Goal: Information Seeking & Learning: Learn about a topic

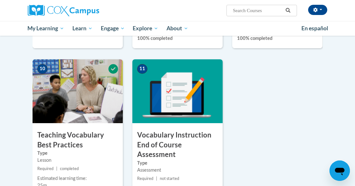
scroll to position [701, 0]
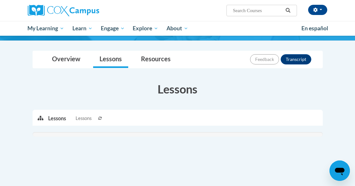
scroll to position [30, 0]
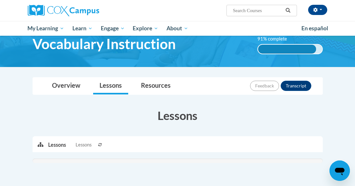
click at [102, 143] on icon at bounding box center [100, 144] width 4 height 3
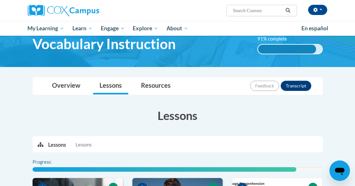
scroll to position [126, 0]
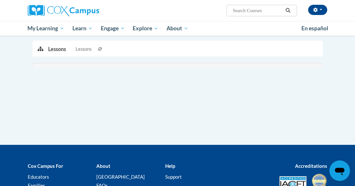
scroll to position [116, 0]
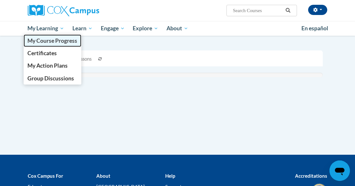
click at [62, 40] on span "My Course Progress" at bounding box center [52, 40] width 50 height 7
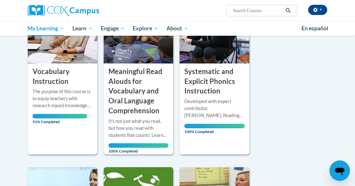
scroll to position [64, 0]
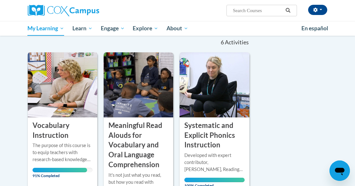
click at [72, 85] on img at bounding box center [63, 84] width 70 height 65
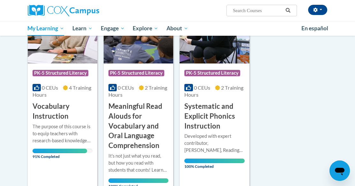
scroll to position [128, 0]
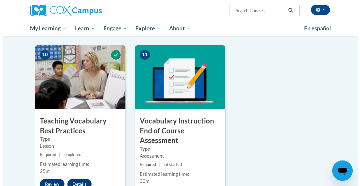
scroll to position [690, 0]
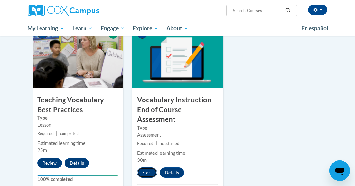
click at [145, 167] on button "Start" at bounding box center [147, 172] width 20 height 10
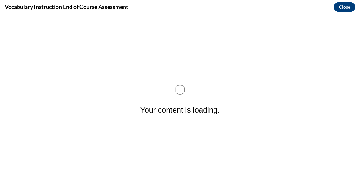
scroll to position [0, 0]
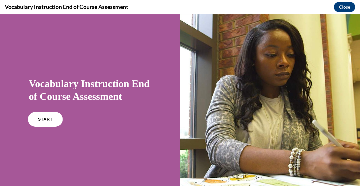
click at [46, 119] on span "START" at bounding box center [45, 119] width 15 height 5
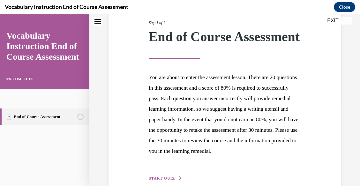
scroll to position [141, 0]
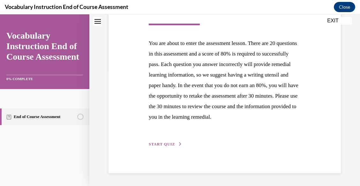
click at [163, 143] on span "START QUIZ" at bounding box center [162, 144] width 26 height 4
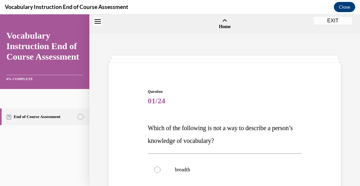
scroll to position [96, 0]
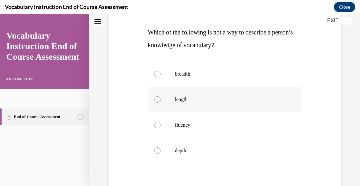
drag, startPoint x: 153, startPoint y: 99, endPoint x: 173, endPoint y: 110, distance: 23.0
click at [154, 99] on div at bounding box center [157, 99] width 6 height 6
click at [154, 99] on input "length" at bounding box center [157, 99] width 6 height 6
radio input "true"
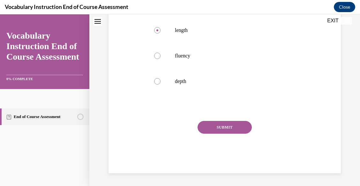
click at [207, 127] on button "SUBMIT" at bounding box center [224, 127] width 54 height 13
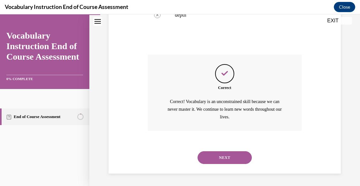
scroll to position [231, 0]
click at [219, 157] on button "NEXT" at bounding box center [224, 157] width 54 height 13
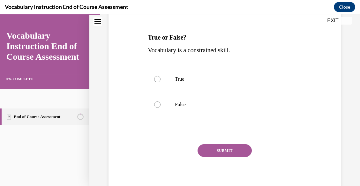
scroll to position [96, 0]
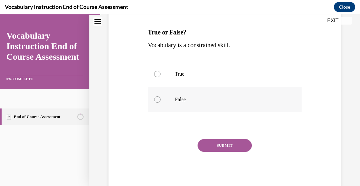
click at [154, 100] on div at bounding box center [157, 99] width 6 height 6
click at [154, 100] on input "False" at bounding box center [157, 99] width 6 height 6
radio input "true"
click at [212, 145] on button "SUBMIT" at bounding box center [224, 145] width 54 height 13
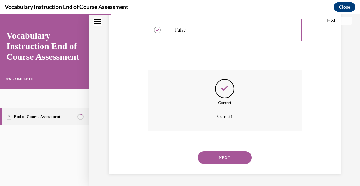
scroll to position [165, 0]
click at [216, 155] on button "NEXT" at bounding box center [224, 157] width 54 height 13
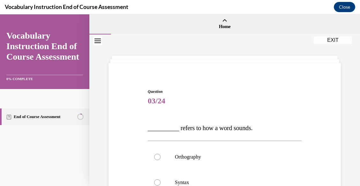
scroll to position [64, 0]
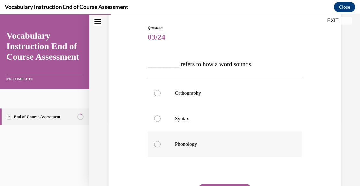
click at [165, 146] on label "Phonology" at bounding box center [225, 144] width 154 height 26
click at [160, 146] on input "Phonology" at bounding box center [157, 144] width 6 height 6
radio input "true"
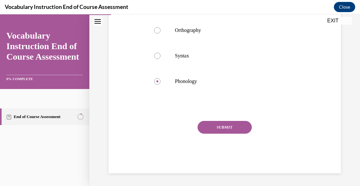
click at [214, 128] on button "SUBMIT" at bounding box center [224, 127] width 54 height 13
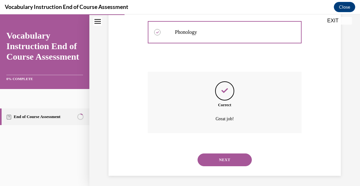
scroll to position [178, 0]
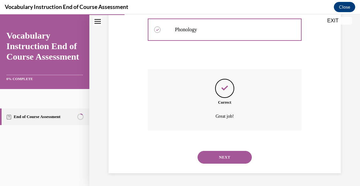
click at [218, 156] on button "NEXT" at bounding box center [224, 157] width 54 height 13
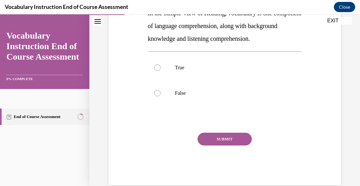
scroll to position [96, 0]
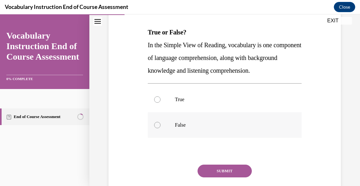
click at [167, 121] on label "False" at bounding box center [225, 125] width 154 height 26
click at [160, 122] on input "False" at bounding box center [157, 125] width 6 height 6
radio input "true"
click at [213, 167] on button "SUBMIT" at bounding box center [224, 171] width 54 height 13
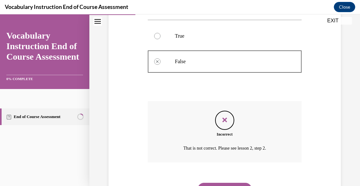
scroll to position [191, 0]
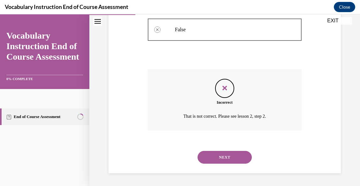
click at [219, 155] on button "NEXT" at bounding box center [224, 157] width 54 height 13
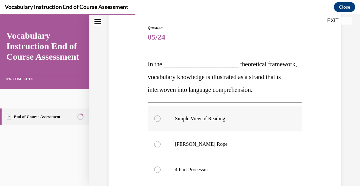
scroll to position [96, 0]
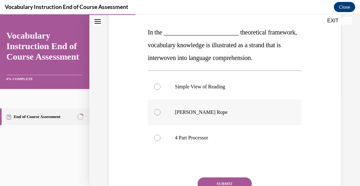
click at [154, 113] on div at bounding box center [157, 112] width 6 height 6
click at [154, 113] on input "Scarborough's Rope" at bounding box center [157, 112] width 6 height 6
radio input "true"
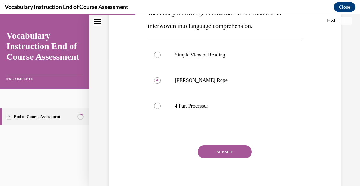
click at [217, 152] on button "SUBMIT" at bounding box center [224, 151] width 54 height 13
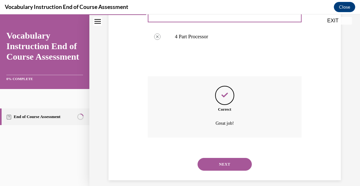
scroll to position [204, 0]
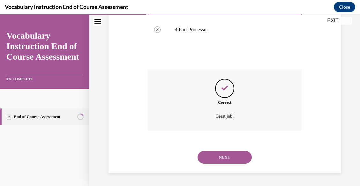
click at [217, 153] on button "NEXT" at bounding box center [224, 157] width 54 height 13
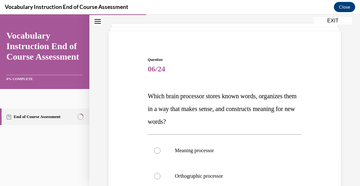
scroll to position [64, 0]
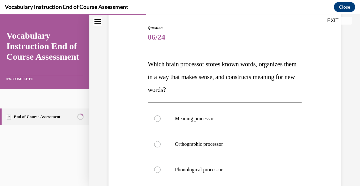
drag, startPoint x: 201, startPoint y: 114, endPoint x: 167, endPoint y: 93, distance: 39.7
click at [167, 93] on p "Which brain processor stores known words, organizes them in a way that makes se…" at bounding box center [225, 77] width 154 height 38
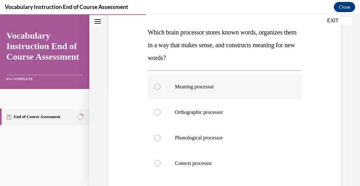
scroll to position [128, 0]
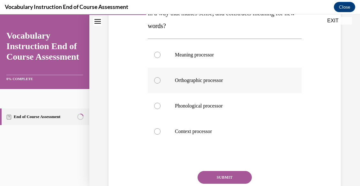
click at [214, 78] on p "Orthographic processor" at bounding box center [230, 80] width 111 height 6
click at [160, 78] on input "Orthographic processor" at bounding box center [157, 80] width 6 height 6
radio input "true"
click at [232, 178] on button "SUBMIT" at bounding box center [224, 177] width 54 height 13
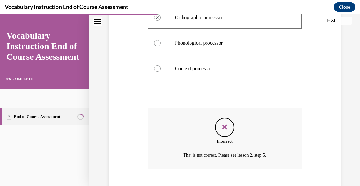
scroll to position [229, 0]
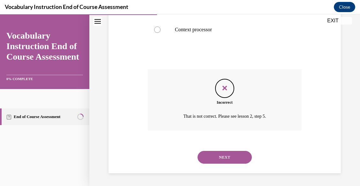
click at [234, 157] on button "NEXT" at bounding box center [224, 157] width 54 height 13
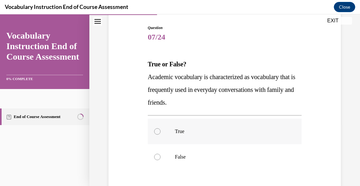
scroll to position [96, 0]
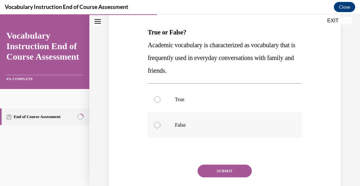
click at [170, 126] on label "False" at bounding box center [225, 125] width 154 height 26
click at [160, 126] on input "False" at bounding box center [157, 125] width 6 height 6
radio input "true"
click at [210, 172] on button "SUBMIT" at bounding box center [224, 171] width 54 height 13
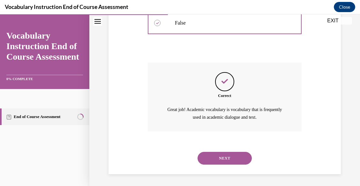
scroll to position [198, 0]
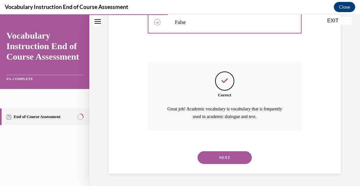
click at [212, 156] on button "NEXT" at bounding box center [224, 157] width 54 height 13
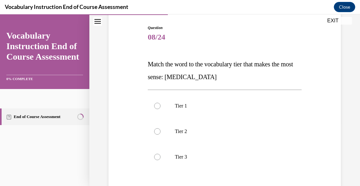
scroll to position [96, 0]
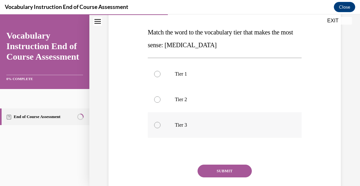
click at [183, 131] on label "Tier 3" at bounding box center [225, 125] width 154 height 26
click at [160, 128] on input "Tier 3" at bounding box center [157, 125] width 6 height 6
radio input "true"
click at [212, 169] on button "SUBMIT" at bounding box center [224, 171] width 54 height 13
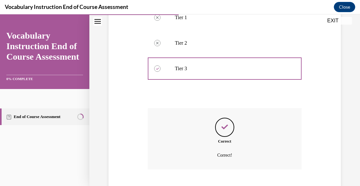
scroll to position [191, 0]
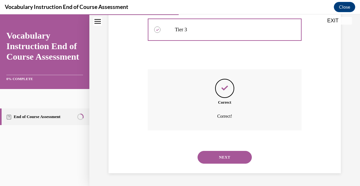
click at [217, 160] on button "NEXT" at bounding box center [224, 157] width 54 height 13
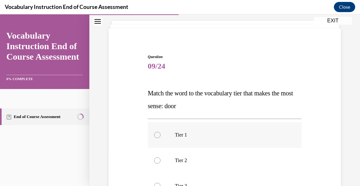
scroll to position [64, 0]
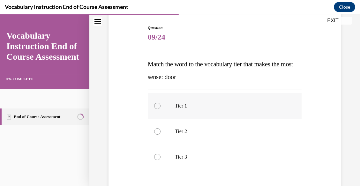
click at [170, 112] on label "Tier 1" at bounding box center [225, 106] width 154 height 26
click at [160, 109] on input "Tier 1" at bounding box center [157, 106] width 6 height 6
radio input "true"
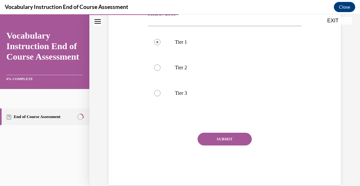
click at [223, 142] on button "SUBMIT" at bounding box center [224, 139] width 54 height 13
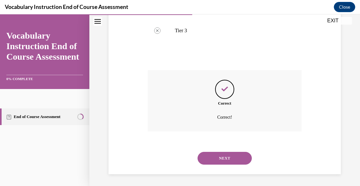
scroll to position [191, 0]
click at [221, 157] on button "NEXT" at bounding box center [224, 157] width 54 height 13
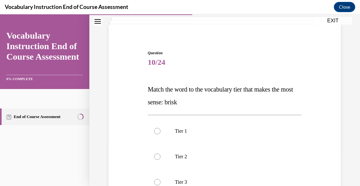
scroll to position [64, 0]
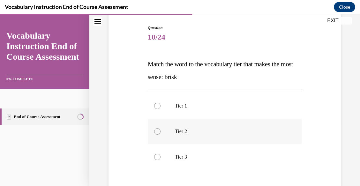
click at [182, 129] on p "Tier 2" at bounding box center [230, 131] width 111 height 6
click at [160, 129] on input "Tier 2" at bounding box center [157, 131] width 6 height 6
radio input "true"
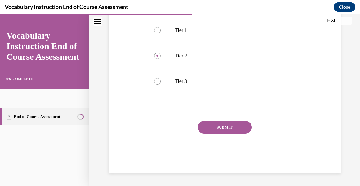
click at [216, 130] on button "SUBMIT" at bounding box center [224, 127] width 54 height 13
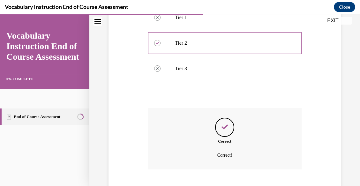
scroll to position [191, 0]
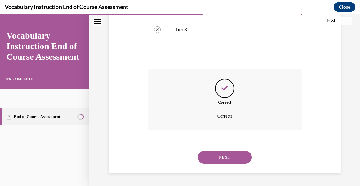
click at [219, 158] on button "NEXT" at bounding box center [224, 157] width 54 height 13
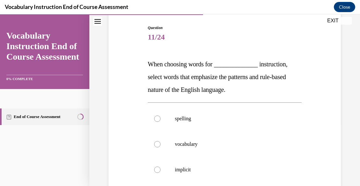
scroll to position [96, 0]
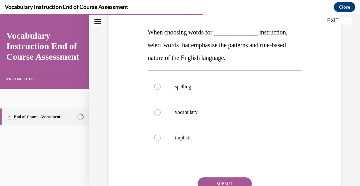
drag, startPoint x: 209, startPoint y: 144, endPoint x: 117, endPoint y: 93, distance: 105.3
click at [117, 93] on div "Question 11/24 When choosing words for ______________ instruction, select words…" at bounding box center [224, 102] width 235 height 256
click at [159, 139] on div at bounding box center [157, 138] width 6 height 6
click at [159, 139] on input "implicit" at bounding box center [157, 138] width 6 height 6
radio input "true"
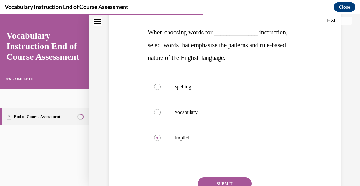
click at [219, 181] on button "SUBMIT" at bounding box center [224, 183] width 54 height 13
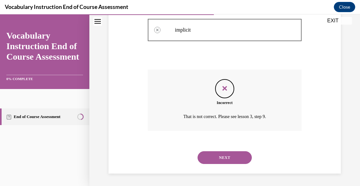
scroll to position [204, 0]
click at [220, 155] on button "NEXT" at bounding box center [224, 157] width 54 height 13
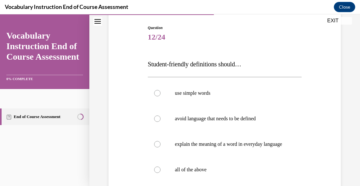
scroll to position [96, 0]
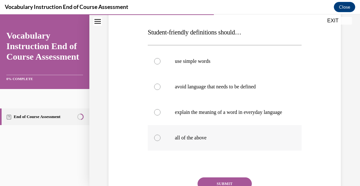
click at [182, 141] on p "all of the above" at bounding box center [230, 138] width 111 height 6
click at [160, 141] on input "all of the above" at bounding box center [157, 138] width 6 height 6
radio input "true"
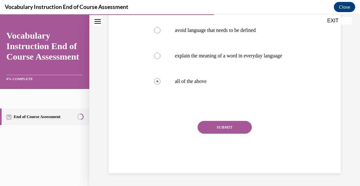
click at [216, 126] on button "SUBMIT" at bounding box center [224, 127] width 54 height 13
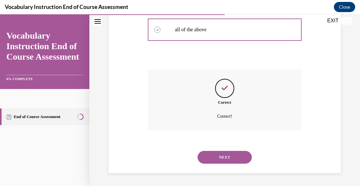
scroll to position [210, 0]
click at [208, 155] on button "NEXT" at bounding box center [224, 157] width 54 height 13
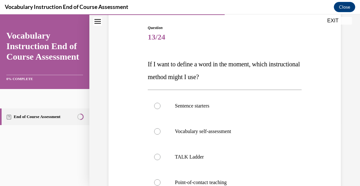
scroll to position [96, 0]
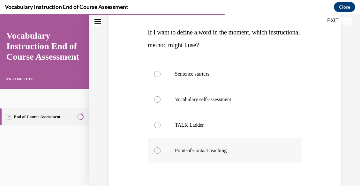
click at [194, 153] on p "Point-of-contact teaching" at bounding box center [230, 150] width 111 height 6
click at [160, 153] on input "Point-of-contact teaching" at bounding box center [157, 150] width 6 height 6
radio input "true"
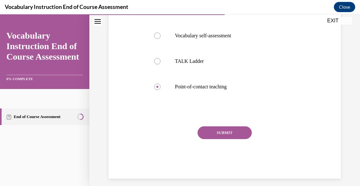
click at [213, 134] on button "SUBMIT" at bounding box center [224, 132] width 54 height 13
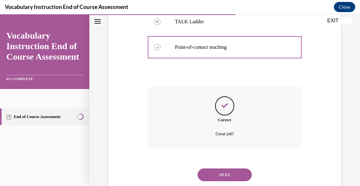
scroll to position [216, 0]
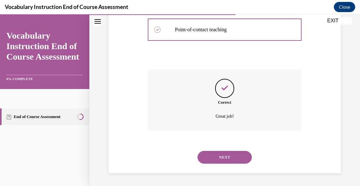
click at [207, 157] on button "NEXT" at bounding box center [224, 157] width 54 height 13
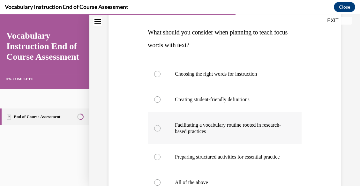
scroll to position [128, 0]
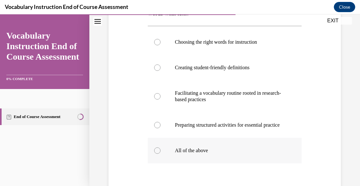
click at [156, 154] on div at bounding box center [157, 150] width 6 height 6
click at [156, 154] on input "All of the above" at bounding box center [157, 150] width 6 height 6
radio input "true"
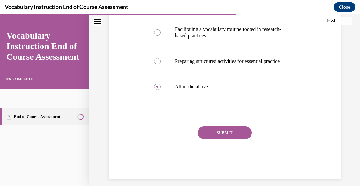
click at [215, 137] on button "SUBMIT" at bounding box center [224, 132] width 54 height 13
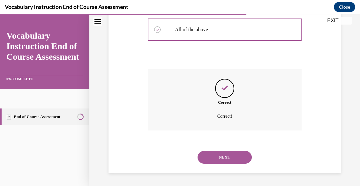
scroll to position [255, 0]
click at [215, 155] on button "NEXT" at bounding box center [224, 157] width 54 height 13
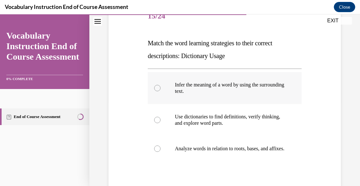
scroll to position [96, 0]
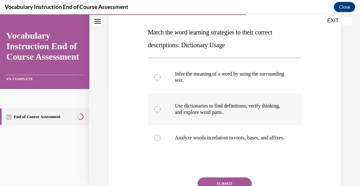
click at [158, 108] on div at bounding box center [157, 109] width 6 height 6
click at [158, 108] on input "Use dictionaries to find definitions, verify thinking, and explore word parts." at bounding box center [157, 109] width 6 height 6
radio input "true"
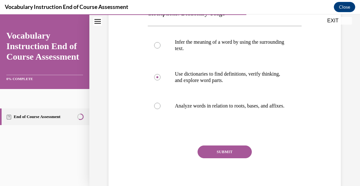
click at [214, 158] on button "SUBMIT" at bounding box center [224, 151] width 54 height 13
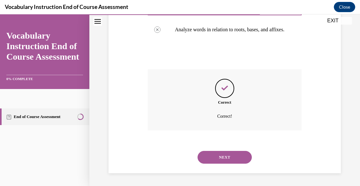
scroll to position [210, 0]
click at [211, 156] on button "NEXT" at bounding box center [224, 157] width 54 height 13
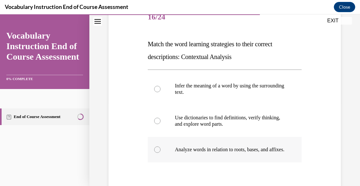
scroll to position [96, 0]
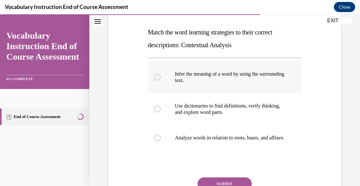
click at [162, 81] on label "Infer the meaning of a word by using the surrounding text." at bounding box center [225, 77] width 154 height 32
click at [160, 80] on input "Infer the meaning of a word by using the surrounding text." at bounding box center [157, 77] width 6 height 6
radio input "true"
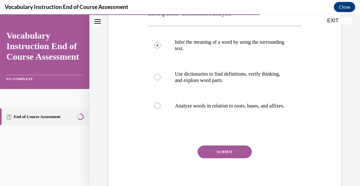
click at [211, 158] on button "SUBMIT" at bounding box center [224, 151] width 54 height 13
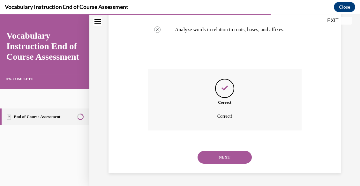
scroll to position [210, 0]
click at [210, 156] on button "NEXT" at bounding box center [224, 157] width 54 height 13
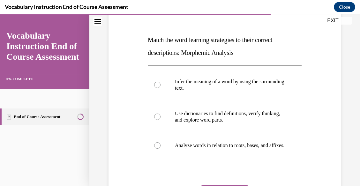
scroll to position [96, 0]
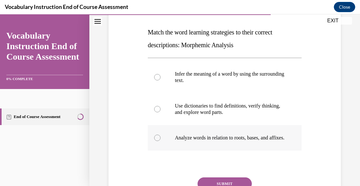
click at [209, 141] on p "Analyze words in relation to roots, bases, and affixes." at bounding box center [230, 138] width 111 height 6
click at [160, 141] on input "Analyze words in relation to roots, bases, and affixes." at bounding box center [157, 138] width 6 height 6
radio input "true"
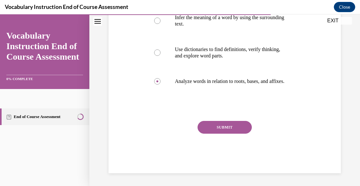
click at [214, 131] on button "SUBMIT" at bounding box center [224, 127] width 54 height 13
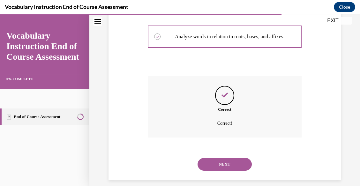
scroll to position [210, 0]
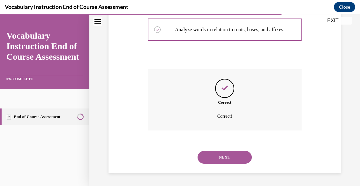
click at [220, 156] on button "NEXT" at bounding box center [224, 157] width 54 height 13
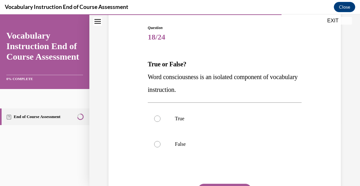
scroll to position [96, 0]
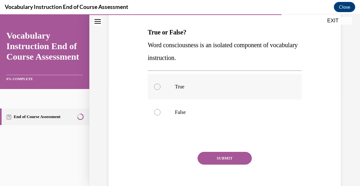
click at [155, 85] on div at bounding box center [157, 87] width 6 height 6
click at [155, 85] on input "True" at bounding box center [157, 87] width 6 height 6
radio input "true"
click at [204, 155] on button "SUBMIT" at bounding box center [224, 158] width 54 height 13
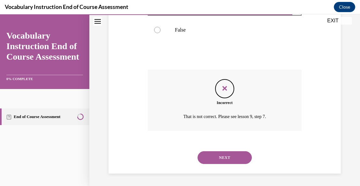
scroll to position [178, 0]
click at [207, 158] on button "NEXT" at bounding box center [224, 157] width 54 height 13
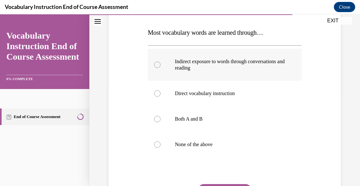
scroll to position [96, 0]
click at [157, 122] on label "Both A and B" at bounding box center [225, 119] width 154 height 26
click at [157, 122] on input "Both A and B" at bounding box center [157, 118] width 6 height 6
radio input "true"
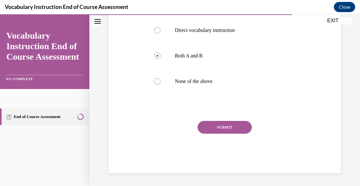
click at [211, 127] on button "SUBMIT" at bounding box center [224, 127] width 54 height 13
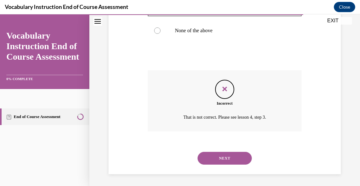
scroll to position [210, 0]
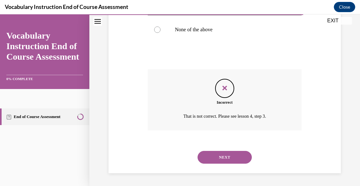
click at [210, 157] on button "NEXT" at bounding box center [224, 157] width 54 height 13
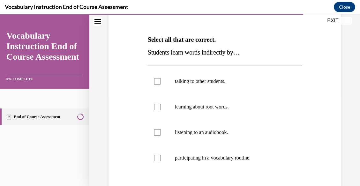
scroll to position [96, 0]
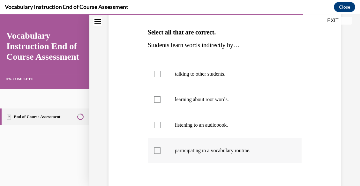
click at [157, 153] on div at bounding box center [157, 150] width 6 height 6
click at [157, 153] on input "participating in a vocabulary routine." at bounding box center [157, 150] width 6 height 6
checkbox input "true"
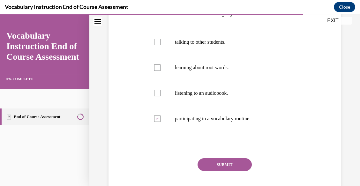
click at [216, 160] on button "SUBMIT" at bounding box center [224, 164] width 54 height 13
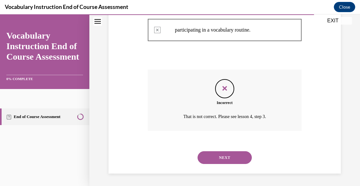
scroll to position [216, 0]
click at [222, 157] on button "NEXT" at bounding box center [224, 157] width 54 height 13
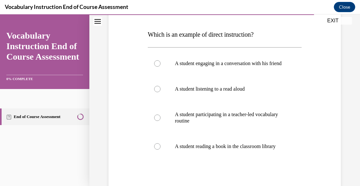
scroll to position [96, 0]
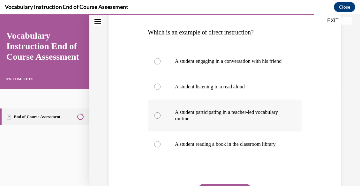
click at [180, 121] on p "A student participating in a teacher-led vocabulary routine" at bounding box center [230, 115] width 111 height 13
click at [160, 119] on input "A student participating in a teacher-led vocabulary routine" at bounding box center [157, 115] width 6 height 6
radio input "true"
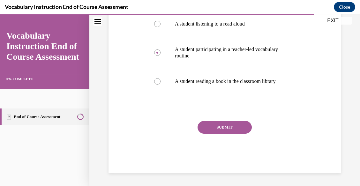
click at [229, 134] on button "SUBMIT" at bounding box center [224, 127] width 54 height 13
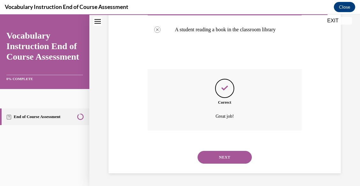
scroll to position [223, 0]
click at [221, 155] on button "NEXT" at bounding box center [224, 157] width 54 height 13
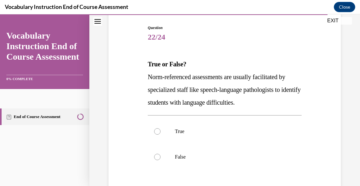
scroll to position [96, 0]
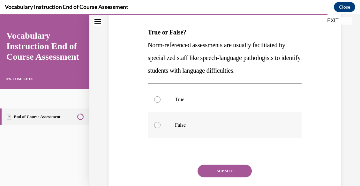
click at [171, 121] on label "False" at bounding box center [225, 125] width 154 height 26
click at [160, 122] on input "False" at bounding box center [157, 125] width 6 height 6
radio input "true"
click at [211, 173] on button "SUBMIT" at bounding box center [224, 171] width 54 height 13
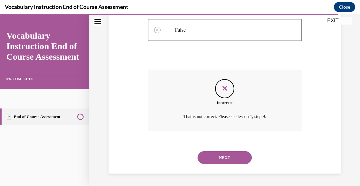
scroll to position [191, 0]
click at [214, 158] on button "NEXT" at bounding box center [224, 157] width 54 height 13
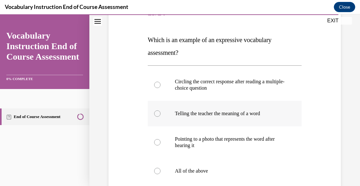
scroll to position [96, 0]
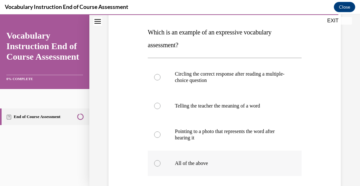
click at [193, 165] on p "All of the above" at bounding box center [230, 163] width 111 height 6
click at [160, 165] on input "All of the above" at bounding box center [157, 163] width 6 height 6
radio input "true"
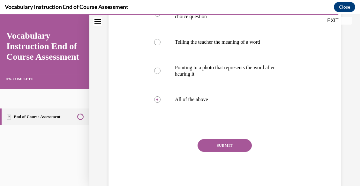
click at [208, 147] on button "SUBMIT" at bounding box center [224, 145] width 54 height 13
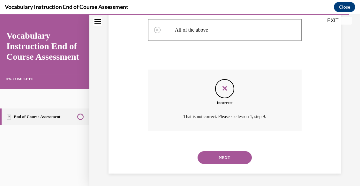
scroll to position [229, 0]
click at [211, 158] on button "NEXT" at bounding box center [224, 157] width 54 height 13
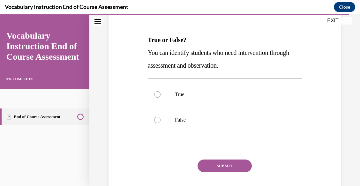
scroll to position [96, 0]
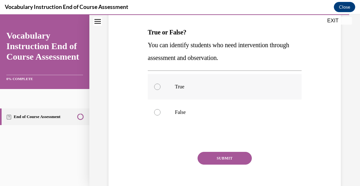
click at [157, 90] on label "True" at bounding box center [225, 87] width 154 height 26
click at [157, 90] on input "True" at bounding box center [157, 87] width 6 height 6
radio input "true"
click at [214, 154] on button "SUBMIT" at bounding box center [224, 158] width 54 height 13
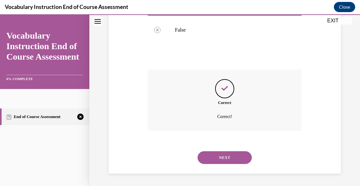
scroll to position [178, 0]
click at [218, 157] on button "NEXT" at bounding box center [224, 157] width 54 height 13
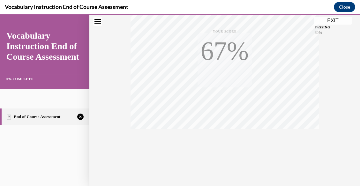
scroll to position [155, 0]
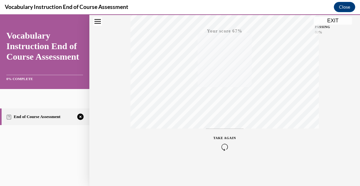
click at [222, 145] on icon "button" at bounding box center [224, 146] width 23 height 7
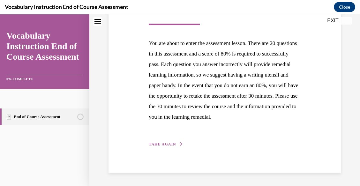
scroll to position [141, 0]
click at [97, 22] on icon "Close navigation menu" at bounding box center [97, 21] width 6 height 4
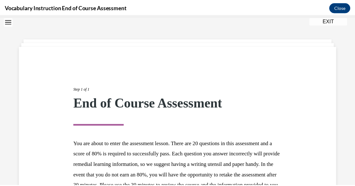
scroll to position [0, 0]
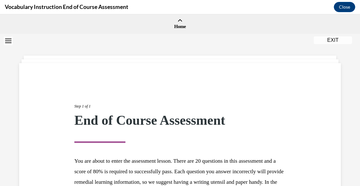
click at [331, 40] on button "EXIT" at bounding box center [332, 40] width 38 height 8
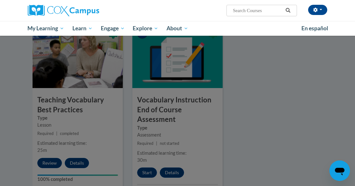
click at [243, 93] on div at bounding box center [177, 93] width 355 height 186
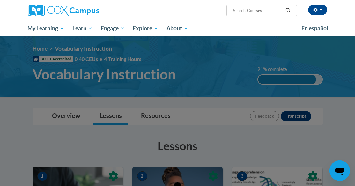
click at [162, 124] on div at bounding box center [177, 93] width 355 height 186
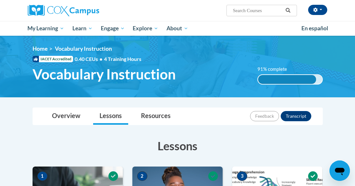
scroll to position [64, 0]
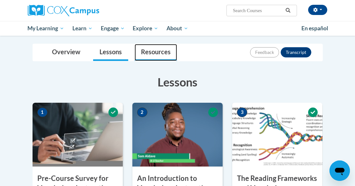
click at [142, 55] on link "Resources" at bounding box center [156, 52] width 42 height 17
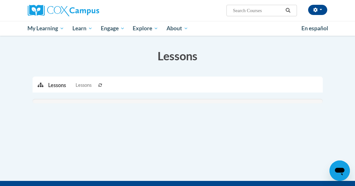
scroll to position [64, 0]
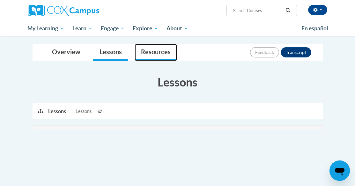
click at [144, 53] on link "Resources" at bounding box center [156, 52] width 42 height 17
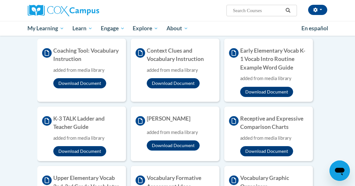
scroll to position [191, 0]
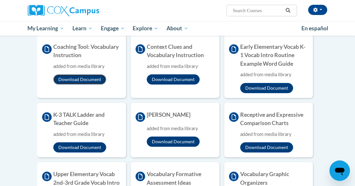
click at [70, 77] on button "Download Document" at bounding box center [79, 79] width 53 height 10
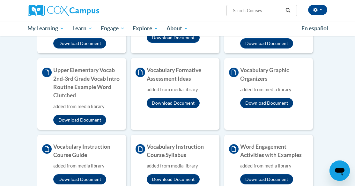
scroll to position [319, 0]
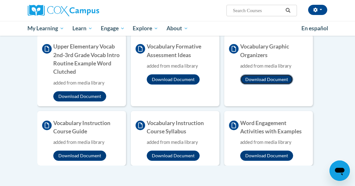
click at [260, 79] on button "Download Document" at bounding box center [266, 79] width 53 height 10
click at [128, 107] on ul "6 Step Vocabulary Routine added from media library Download Document 7 Step Voc…" at bounding box center [177, 7] width 281 height 318
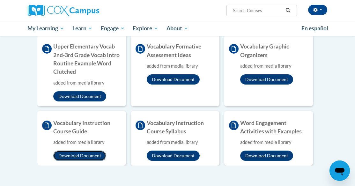
click at [85, 154] on button "Download Document" at bounding box center [79, 155] width 53 height 10
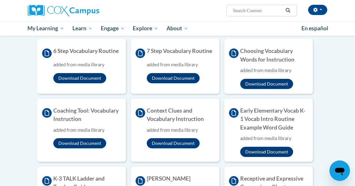
scroll to position [32, 0]
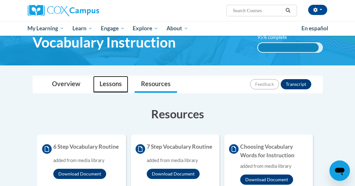
click at [107, 82] on link "Lessons" at bounding box center [110, 84] width 35 height 17
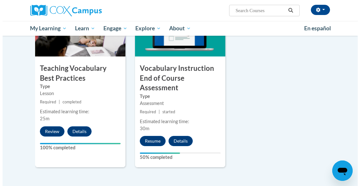
scroll to position [765, 0]
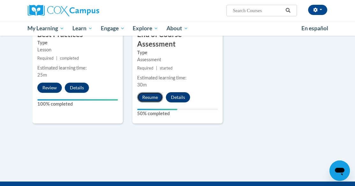
click at [148, 92] on button "Resume" at bounding box center [150, 97] width 26 height 10
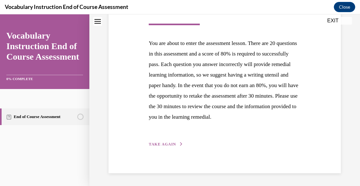
scroll to position [141, 0]
click at [166, 143] on span "TAKE AGAIN" at bounding box center [162, 144] width 27 height 4
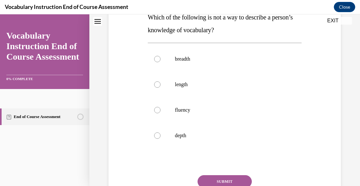
scroll to position [128, 0]
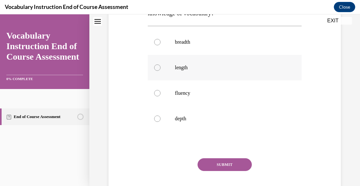
click at [156, 70] on div at bounding box center [157, 67] width 6 height 6
click at [156, 70] on input "length" at bounding box center [157, 67] width 6 height 6
radio input "true"
click at [217, 162] on button "SUBMIT" at bounding box center [224, 164] width 54 height 13
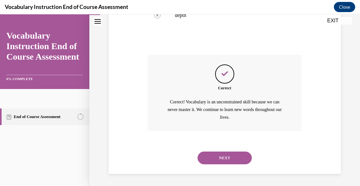
scroll to position [231, 0]
click at [227, 152] on button "NEXT" at bounding box center [224, 157] width 54 height 13
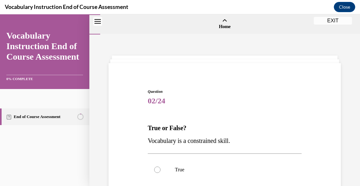
scroll to position [64, 0]
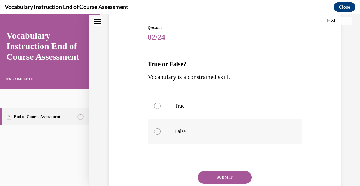
click at [154, 131] on div at bounding box center [157, 131] width 6 height 6
click at [154, 131] on input "False" at bounding box center [157, 131] width 6 height 6
radio input "true"
click at [228, 178] on button "SUBMIT" at bounding box center [224, 177] width 54 height 13
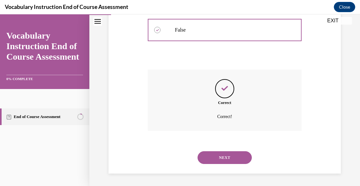
scroll to position [165, 0]
click at [222, 154] on button "NEXT" at bounding box center [224, 157] width 54 height 13
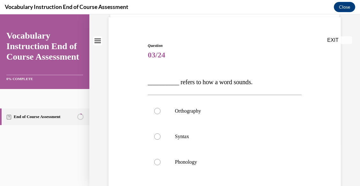
scroll to position [96, 0]
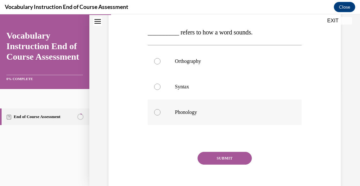
click at [159, 110] on label "Phonology" at bounding box center [225, 112] width 154 height 26
click at [159, 110] on input "Phonology" at bounding box center [157, 112] width 6 height 6
radio input "true"
click at [237, 157] on button "SUBMIT" at bounding box center [224, 158] width 54 height 13
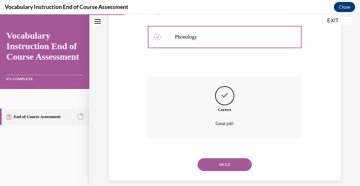
scroll to position [178, 0]
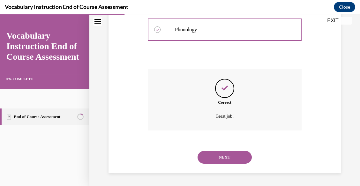
click at [231, 160] on button "NEXT" at bounding box center [224, 157] width 54 height 13
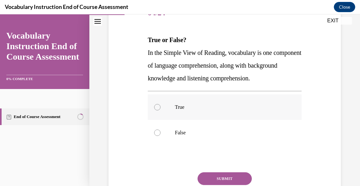
scroll to position [96, 0]
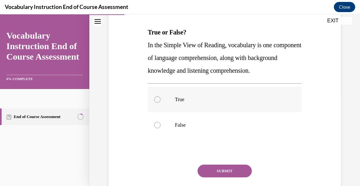
click at [160, 98] on label "True" at bounding box center [225, 100] width 154 height 26
click at [160, 98] on input "True" at bounding box center [157, 99] width 6 height 6
radio input "true"
click at [231, 170] on button "SUBMIT" at bounding box center [224, 171] width 54 height 13
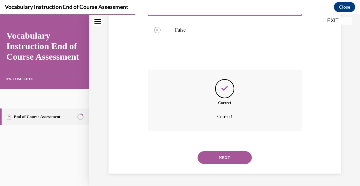
scroll to position [191, 0]
click at [228, 158] on button "NEXT" at bounding box center [224, 157] width 54 height 13
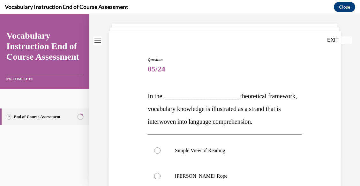
scroll to position [64, 0]
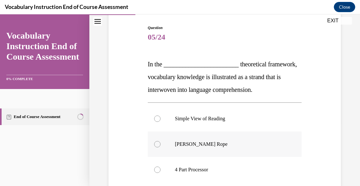
click at [154, 143] on div at bounding box center [157, 144] width 6 height 6
click at [154, 143] on input "Scarborough's Rope" at bounding box center [157, 144] width 6 height 6
radio input "true"
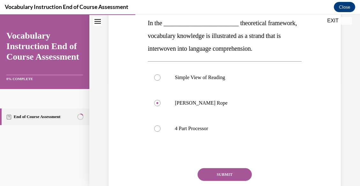
scroll to position [152, 0]
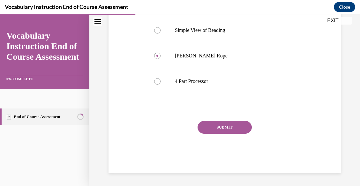
click at [221, 127] on button "SUBMIT" at bounding box center [224, 127] width 54 height 13
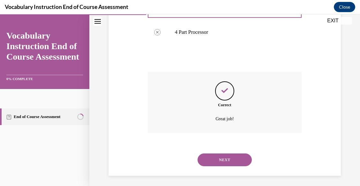
scroll to position [204, 0]
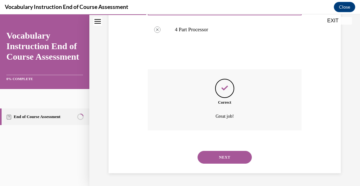
click at [223, 155] on button "NEXT" at bounding box center [224, 157] width 54 height 13
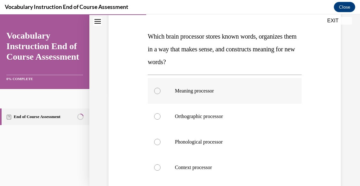
scroll to position [96, 0]
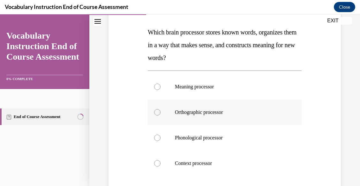
click at [153, 108] on label "Orthographic processor" at bounding box center [225, 112] width 154 height 26
click at [154, 109] on input "Orthographic processor" at bounding box center [157, 112] width 6 height 6
radio input "true"
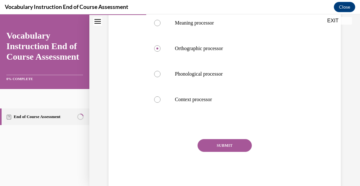
click at [213, 144] on button "SUBMIT" at bounding box center [224, 145] width 54 height 13
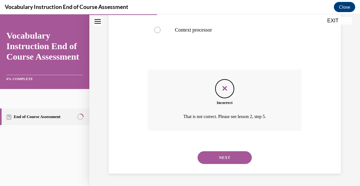
scroll to position [229, 0]
click at [226, 153] on button "NEXT" at bounding box center [224, 157] width 54 height 13
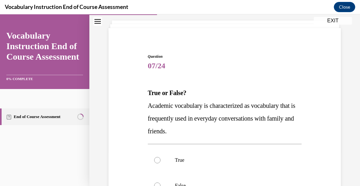
scroll to position [0, 0]
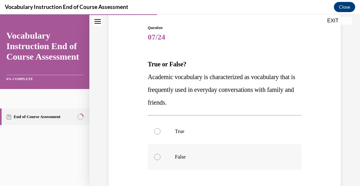
click at [156, 154] on div at bounding box center [157, 157] width 6 height 6
click at [156, 154] on input "False" at bounding box center [157, 157] width 6 height 6
radio input "true"
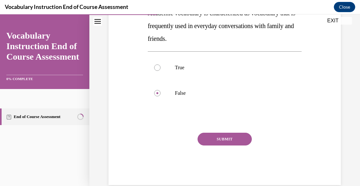
click at [211, 136] on button "SUBMIT" at bounding box center [224, 139] width 54 height 13
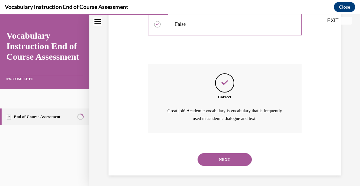
scroll to position [198, 0]
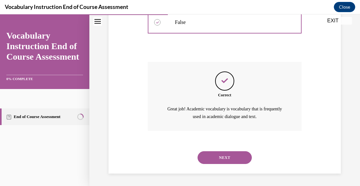
click at [230, 156] on button "NEXT" at bounding box center [224, 157] width 54 height 13
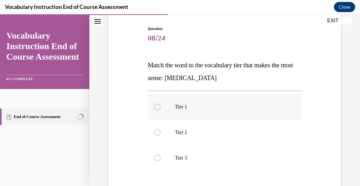
scroll to position [64, 0]
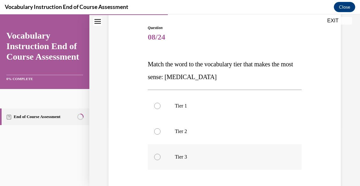
click at [160, 161] on label "Tier 3" at bounding box center [225, 157] width 154 height 26
click at [160, 160] on input "Tier 3" at bounding box center [157, 157] width 6 height 6
radio input "true"
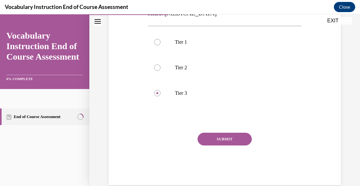
click at [219, 137] on button "SUBMIT" at bounding box center [224, 139] width 54 height 13
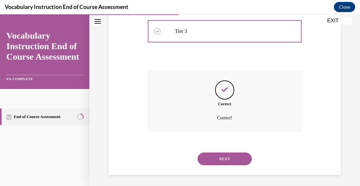
scroll to position [191, 0]
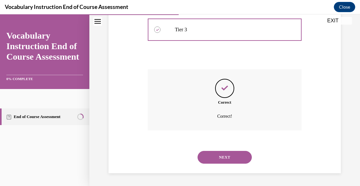
click at [204, 154] on button "NEXT" at bounding box center [224, 157] width 54 height 13
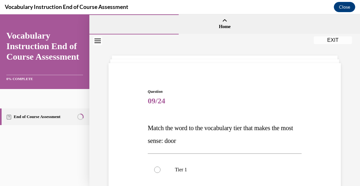
scroll to position [96, 0]
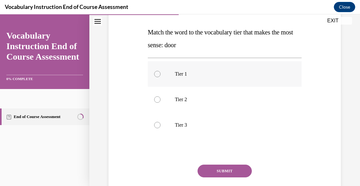
click at [170, 73] on label "Tier 1" at bounding box center [225, 74] width 154 height 26
click at [160, 73] on input "Tier 1" at bounding box center [157, 74] width 6 height 6
radio input "true"
click at [235, 172] on button "SUBMIT" at bounding box center [224, 171] width 54 height 13
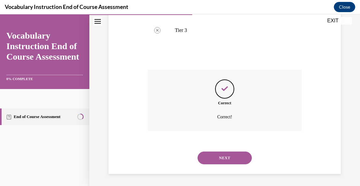
scroll to position [191, 0]
click at [225, 159] on button "NEXT" at bounding box center [224, 157] width 54 height 13
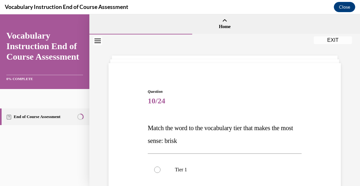
scroll to position [64, 0]
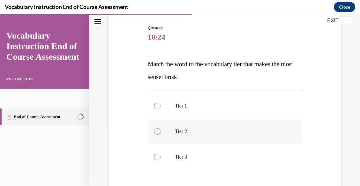
click at [187, 126] on label "Tier 2" at bounding box center [225, 132] width 154 height 26
click at [160, 128] on input "Tier 2" at bounding box center [157, 131] width 6 height 6
radio input "true"
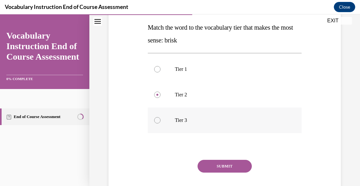
scroll to position [128, 0]
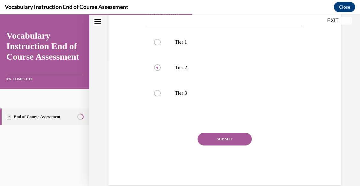
click at [215, 139] on button "SUBMIT" at bounding box center [224, 139] width 54 height 13
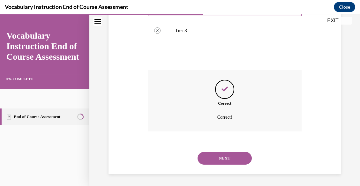
scroll to position [191, 0]
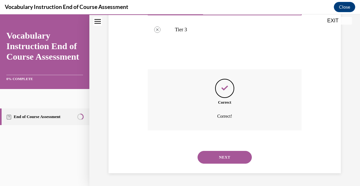
click at [224, 156] on button "NEXT" at bounding box center [224, 157] width 54 height 13
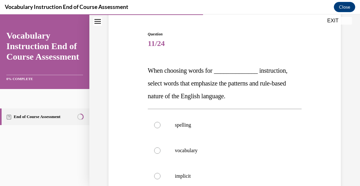
scroll to position [64, 0]
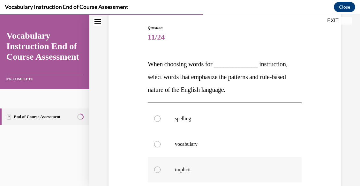
click at [176, 170] on p "implicit" at bounding box center [230, 169] width 111 height 6
click at [160, 170] on input "implicit" at bounding box center [157, 169] width 6 height 6
radio input "true"
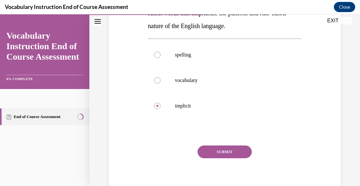
click at [225, 152] on button "SUBMIT" at bounding box center [224, 151] width 54 height 13
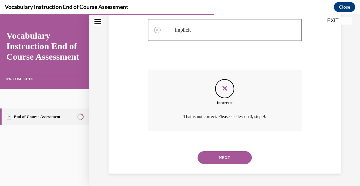
scroll to position [204, 0]
click at [222, 156] on button "NEXT" at bounding box center [224, 157] width 54 height 13
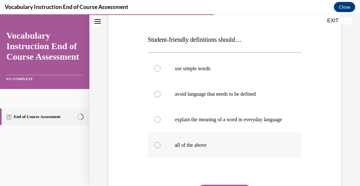
scroll to position [96, 0]
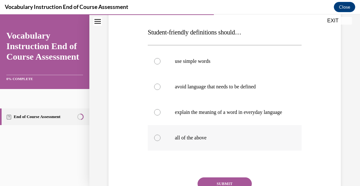
click at [164, 144] on label "all of the above" at bounding box center [225, 138] width 154 height 26
click at [160, 141] on input "all of the above" at bounding box center [157, 138] width 6 height 6
radio input "true"
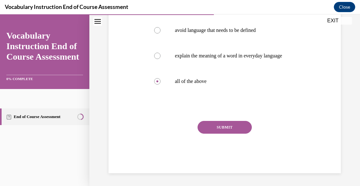
click at [227, 130] on button "SUBMIT" at bounding box center [224, 127] width 54 height 13
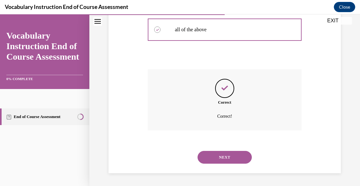
scroll to position [210, 0]
click at [218, 159] on button "NEXT" at bounding box center [224, 157] width 54 height 13
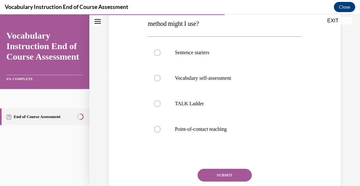
scroll to position [128, 0]
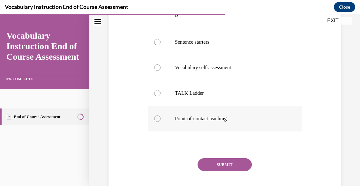
click at [188, 117] on p "Point-of-contact teaching" at bounding box center [230, 118] width 111 height 6
click at [160, 117] on input "Point-of-contact teaching" at bounding box center [157, 118] width 6 height 6
radio input "true"
click at [227, 160] on button "SUBMIT" at bounding box center [224, 164] width 54 height 13
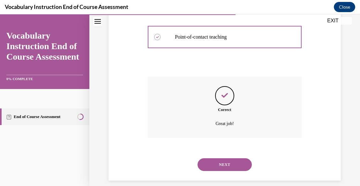
scroll to position [216, 0]
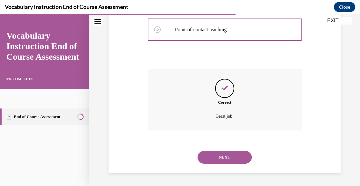
click at [228, 158] on button "NEXT" at bounding box center [224, 157] width 54 height 13
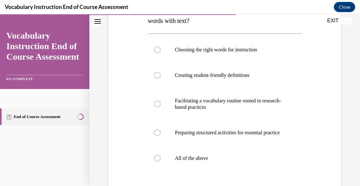
scroll to position [128, 0]
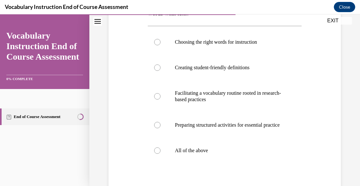
click at [228, 154] on p "All of the above" at bounding box center [230, 150] width 111 height 6
click at [160, 154] on input "All of the above" at bounding box center [157, 150] width 6 height 6
radio input "true"
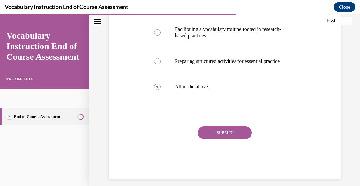
click at [227, 139] on button "SUBMIT" at bounding box center [224, 132] width 54 height 13
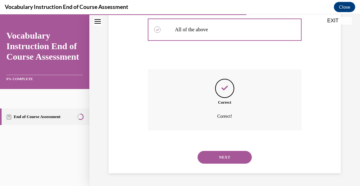
scroll to position [255, 0]
click at [222, 157] on button "NEXT" at bounding box center [224, 157] width 54 height 13
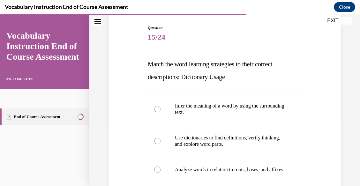
scroll to position [96, 0]
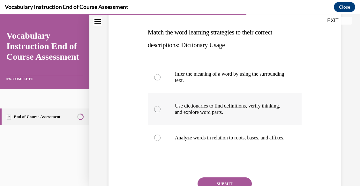
click at [219, 104] on p "Use dictionaries to find definitions, verify thinking, and explore word parts." at bounding box center [230, 109] width 111 height 13
click at [160, 106] on input "Use dictionaries to find definitions, verify thinking, and explore word parts." at bounding box center [157, 109] width 6 height 6
radio input "true"
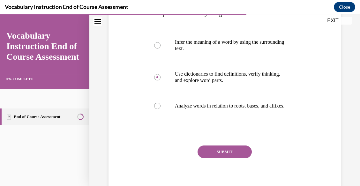
click at [210, 158] on button "SUBMIT" at bounding box center [224, 151] width 54 height 13
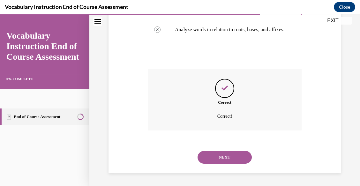
scroll to position [210, 0]
click at [222, 157] on button "NEXT" at bounding box center [224, 157] width 54 height 13
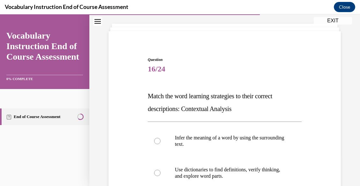
scroll to position [64, 0]
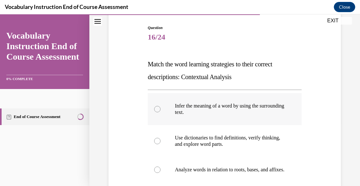
click at [194, 106] on p "Infer the meaning of a word by using the surrounding text." at bounding box center [230, 109] width 111 height 13
click at [160, 106] on input "Infer the meaning of a word by using the surrounding text." at bounding box center [157, 109] width 6 height 6
radio input "true"
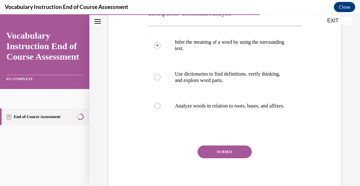
click at [219, 158] on button "SUBMIT" at bounding box center [224, 151] width 54 height 13
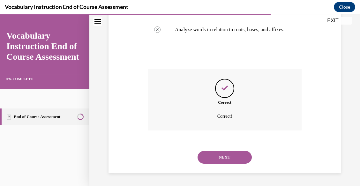
scroll to position [210, 0]
click at [216, 161] on button "NEXT" at bounding box center [224, 157] width 54 height 13
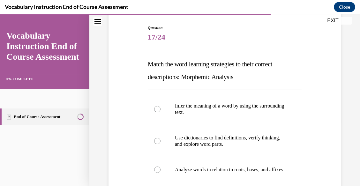
scroll to position [96, 0]
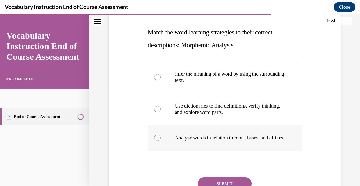
click at [192, 141] on p "Analyze words in relation to roots, bases, and affixes." at bounding box center [230, 138] width 111 height 6
click at [160, 141] on input "Analyze words in relation to roots, bases, and affixes." at bounding box center [157, 138] width 6 height 6
radio input "true"
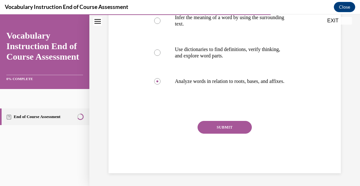
scroll to position [158, 0]
click at [220, 121] on div "Question 17/24 Match the word learning strategies to their correct descriptions…" at bounding box center [225, 55] width 154 height 237
click at [216, 128] on button "SUBMIT" at bounding box center [224, 127] width 54 height 13
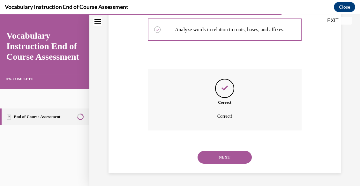
scroll to position [210, 0]
click at [216, 156] on button "NEXT" at bounding box center [224, 157] width 54 height 13
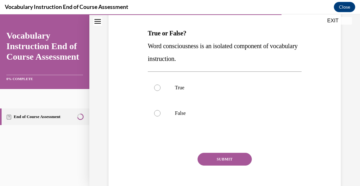
scroll to position [96, 0]
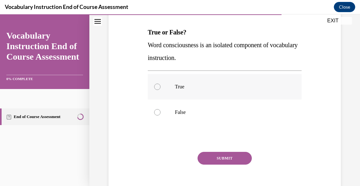
click at [157, 84] on div at bounding box center [157, 87] width 6 height 6
click at [157, 84] on input "True" at bounding box center [157, 87] width 6 height 6
radio input "true"
click at [218, 162] on button "SUBMIT" at bounding box center [224, 158] width 54 height 13
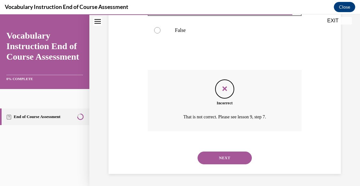
scroll to position [178, 0]
click at [227, 156] on button "NEXT" at bounding box center [224, 157] width 54 height 13
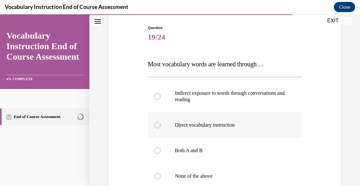
scroll to position [96, 0]
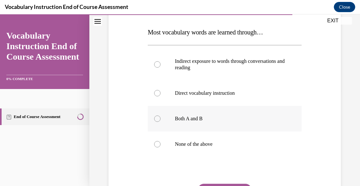
click at [157, 119] on div at bounding box center [157, 118] width 6 height 6
click at [157, 119] on input "Both A and B" at bounding box center [157, 118] width 6 height 6
radio input "true"
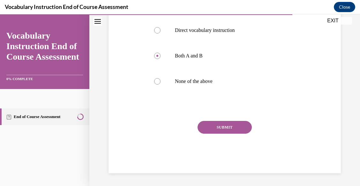
click at [221, 128] on button "SUBMIT" at bounding box center [224, 127] width 54 height 13
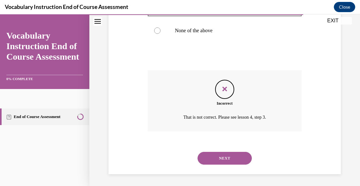
scroll to position [210, 0]
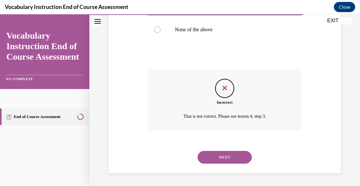
click at [223, 156] on button "NEXT" at bounding box center [224, 157] width 54 height 13
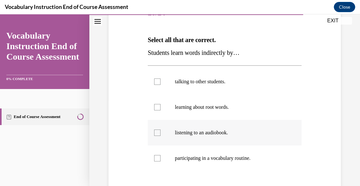
scroll to position [96, 0]
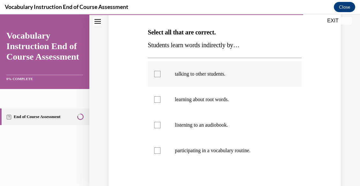
click at [154, 75] on div at bounding box center [157, 74] width 6 height 6
click at [154, 75] on input "talking to other students." at bounding box center [157, 74] width 6 height 6
checkbox input "true"
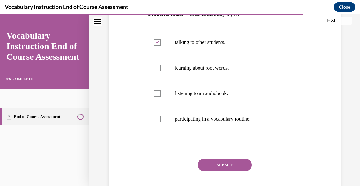
scroll to position [139, 0]
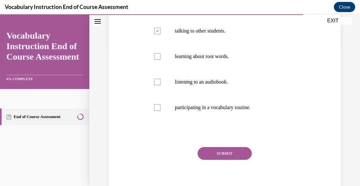
click at [221, 152] on button "SUBMIT" at bounding box center [224, 153] width 54 height 13
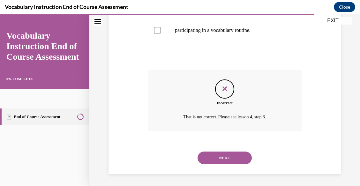
scroll to position [216, 0]
click at [220, 155] on button "NEXT" at bounding box center [224, 157] width 54 height 13
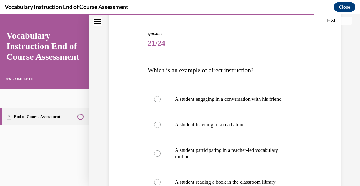
scroll to position [64, 0]
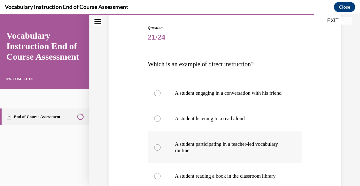
click at [218, 152] on p "A student participating in a teacher-led vocabulary routine" at bounding box center [230, 147] width 111 height 13
click at [160, 150] on input "A student participating in a teacher-led vocabulary routine" at bounding box center [157, 147] width 6 height 6
radio input "true"
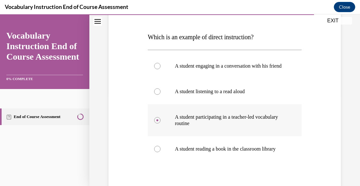
scroll to position [128, 0]
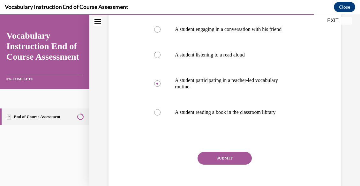
click at [215, 165] on button "SUBMIT" at bounding box center [224, 158] width 54 height 13
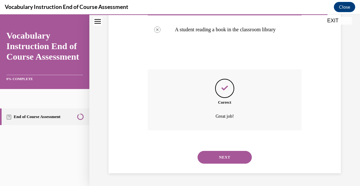
scroll to position [223, 0]
click at [219, 159] on button "NEXT" at bounding box center [224, 157] width 54 height 13
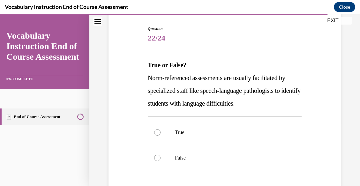
scroll to position [64, 0]
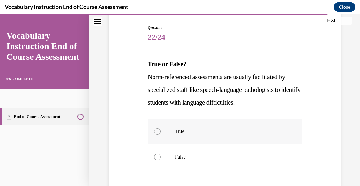
click at [158, 126] on label "True" at bounding box center [225, 132] width 154 height 26
click at [158, 128] on input "True" at bounding box center [157, 131] width 6 height 6
radio input "true"
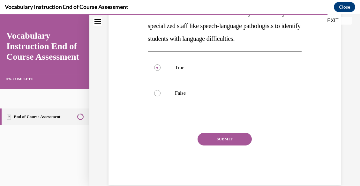
click at [219, 138] on button "SUBMIT" at bounding box center [224, 139] width 54 height 13
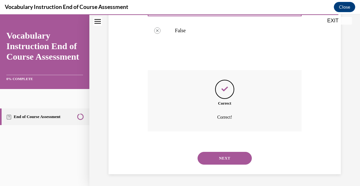
scroll to position [191, 0]
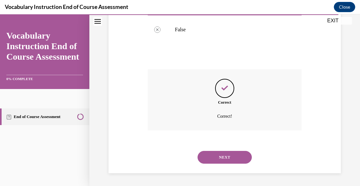
click at [218, 154] on button "NEXT" at bounding box center [224, 157] width 54 height 13
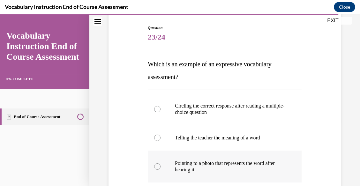
scroll to position [96, 0]
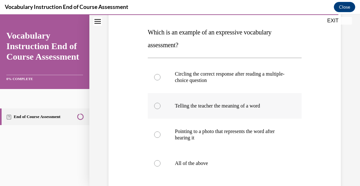
click at [195, 105] on p "Telling the teacher the meaning of a word" at bounding box center [230, 106] width 111 height 6
click at [160, 105] on input "Telling the teacher the meaning of a word" at bounding box center [157, 106] width 6 height 6
radio input "true"
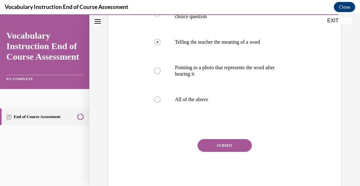
click at [212, 150] on button "SUBMIT" at bounding box center [224, 145] width 54 height 13
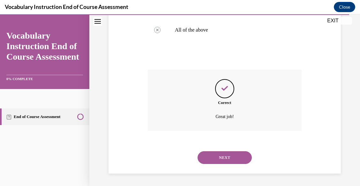
scroll to position [229, 0]
click at [212, 158] on button "NEXT" at bounding box center [224, 157] width 54 height 13
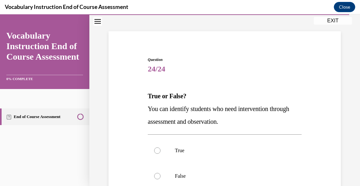
scroll to position [64, 0]
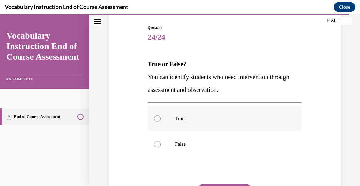
click at [157, 119] on div at bounding box center [157, 118] width 6 height 6
click at [157, 119] on input "True" at bounding box center [157, 118] width 6 height 6
radio input "true"
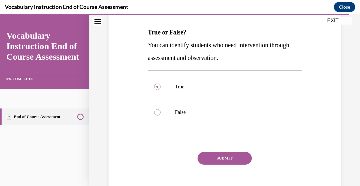
click at [205, 157] on button "SUBMIT" at bounding box center [224, 158] width 54 height 13
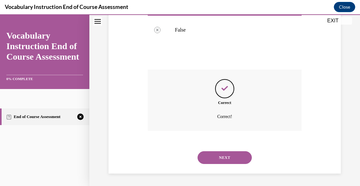
scroll to position [178, 0]
click at [225, 158] on button "NEXT" at bounding box center [224, 157] width 54 height 13
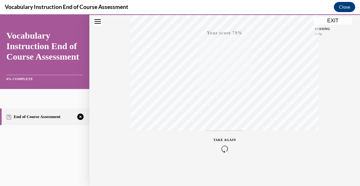
scroll to position [155, 0]
click at [219, 142] on div "TAKE AGAIN" at bounding box center [224, 142] width 23 height 15
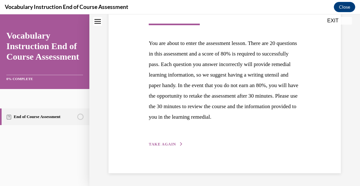
scroll to position [141, 0]
click at [160, 142] on button "TAKE AGAIN" at bounding box center [166, 144] width 34 height 6
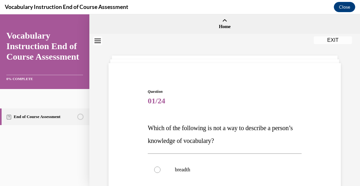
scroll to position [64, 0]
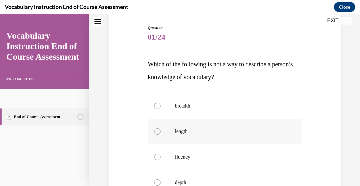
click at [151, 124] on label "length" at bounding box center [225, 132] width 154 height 26
click at [154, 128] on input "length" at bounding box center [157, 131] width 6 height 6
radio input "true"
click at [155, 130] on div at bounding box center [157, 131] width 6 height 6
click at [155, 130] on input "length" at bounding box center [157, 131] width 6 height 6
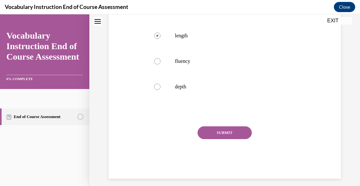
click at [219, 134] on button "SUBMIT" at bounding box center [224, 132] width 54 height 13
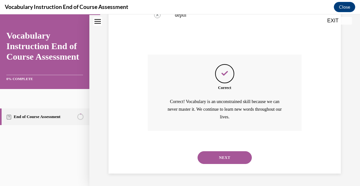
scroll to position [231, 0]
click at [221, 150] on div "NEXT" at bounding box center [225, 157] width 154 height 26
click at [217, 161] on button "NEXT" at bounding box center [224, 157] width 54 height 13
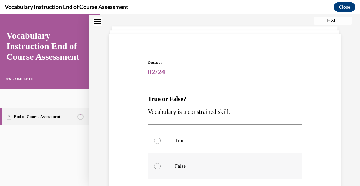
scroll to position [64, 0]
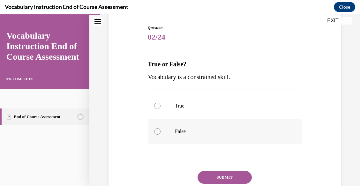
click at [163, 130] on label "False" at bounding box center [225, 132] width 154 height 26
click at [160, 130] on input "False" at bounding box center [157, 131] width 6 height 6
radio input "true"
click at [217, 174] on button "SUBMIT" at bounding box center [224, 177] width 54 height 13
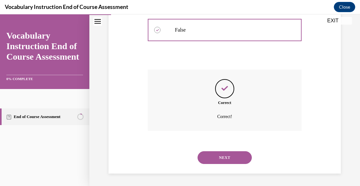
scroll to position [165, 0]
click at [224, 155] on button "NEXT" at bounding box center [224, 157] width 54 height 13
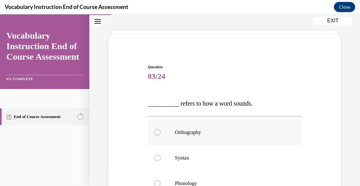
scroll to position [64, 0]
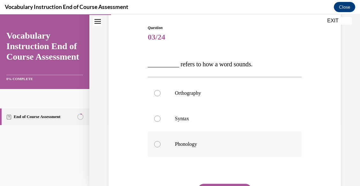
click at [162, 148] on label "Phonology" at bounding box center [225, 144] width 154 height 26
click at [160, 147] on input "Phonology" at bounding box center [157, 144] width 6 height 6
radio input "true"
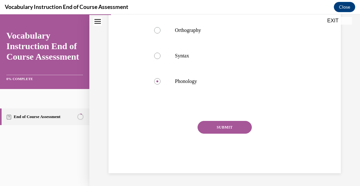
click at [215, 122] on button "SUBMIT" at bounding box center [224, 127] width 54 height 13
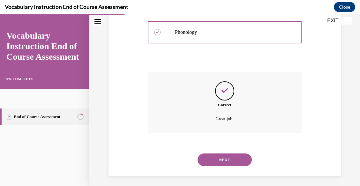
scroll to position [178, 0]
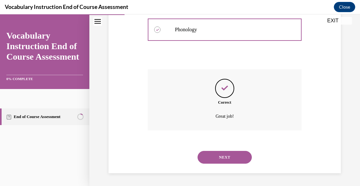
click at [218, 158] on button "NEXT" at bounding box center [224, 157] width 54 height 13
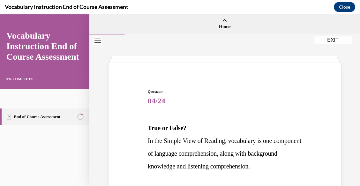
scroll to position [64, 0]
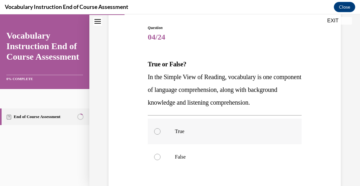
click at [155, 130] on div at bounding box center [157, 131] width 6 height 6
click at [155, 130] on input "True" at bounding box center [157, 131] width 6 height 6
radio input "true"
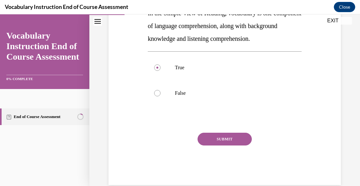
click at [219, 138] on button "SUBMIT" at bounding box center [224, 139] width 54 height 13
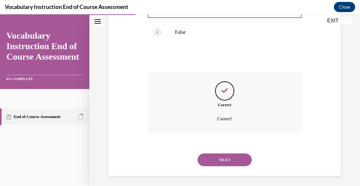
scroll to position [191, 0]
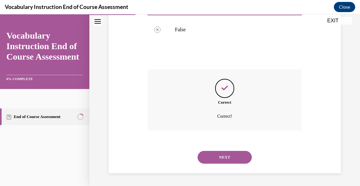
click at [217, 158] on button "NEXT" at bounding box center [224, 157] width 54 height 13
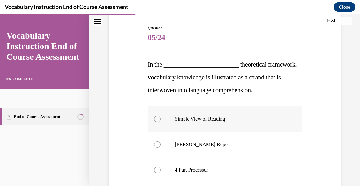
scroll to position [64, 0]
click at [158, 143] on div at bounding box center [157, 144] width 6 height 6
click at [158, 143] on input "Scarborough's Rope" at bounding box center [157, 144] width 6 height 6
radio input "true"
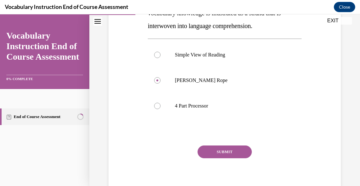
click at [231, 154] on button "SUBMIT" at bounding box center [224, 151] width 54 height 13
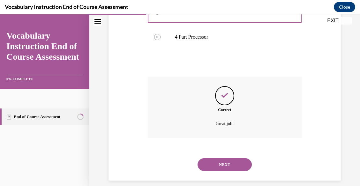
scroll to position [204, 0]
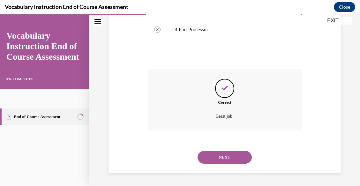
click at [218, 157] on button "NEXT" at bounding box center [224, 157] width 54 height 13
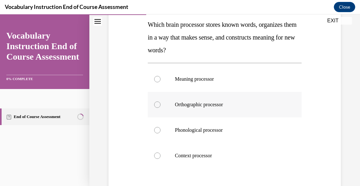
scroll to position [96, 0]
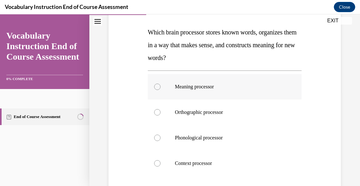
click at [177, 84] on p "Meaning processor" at bounding box center [230, 87] width 111 height 6
click at [160, 84] on input "Meaning processor" at bounding box center [157, 87] width 6 height 6
radio input "true"
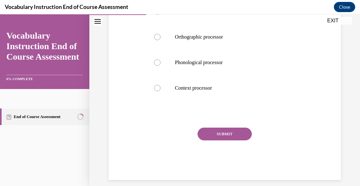
click at [203, 135] on button "SUBMIT" at bounding box center [224, 134] width 54 height 13
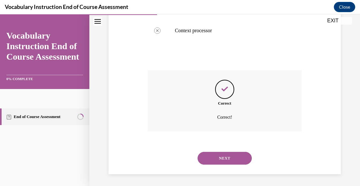
scroll to position [229, 0]
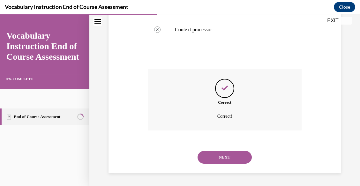
click at [226, 155] on button "NEXT" at bounding box center [224, 157] width 54 height 13
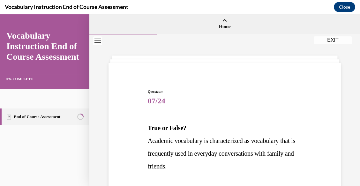
scroll to position [96, 0]
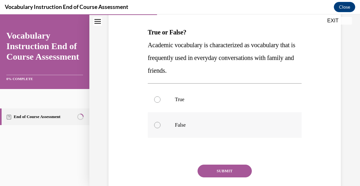
click at [171, 124] on label "False" at bounding box center [225, 125] width 154 height 26
click at [160, 124] on input "False" at bounding box center [157, 125] width 6 height 6
radio input "true"
click at [212, 169] on button "SUBMIT" at bounding box center [224, 171] width 54 height 13
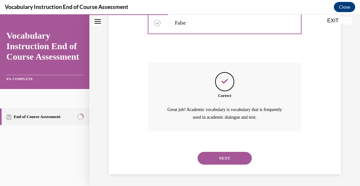
scroll to position [198, 0]
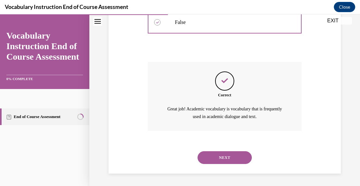
click at [217, 163] on button "NEXT" at bounding box center [224, 157] width 54 height 13
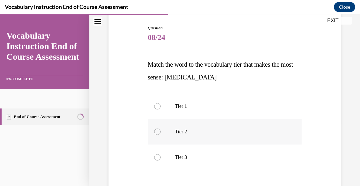
scroll to position [64, 0]
click at [170, 154] on label "Tier 3" at bounding box center [225, 157] width 154 height 26
click at [160, 154] on input "Tier 3" at bounding box center [157, 157] width 6 height 6
radio input "true"
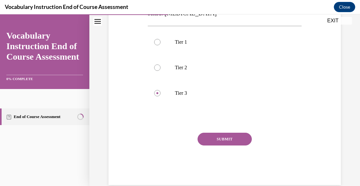
click at [207, 136] on button "SUBMIT" at bounding box center [224, 139] width 54 height 13
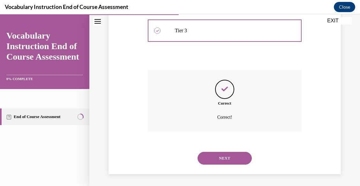
scroll to position [191, 0]
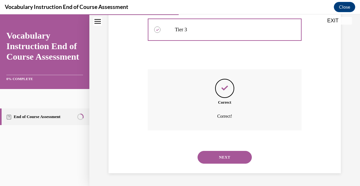
click at [220, 156] on button "NEXT" at bounding box center [224, 157] width 54 height 13
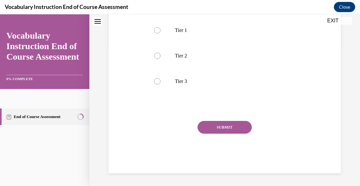
scroll to position [0, 0]
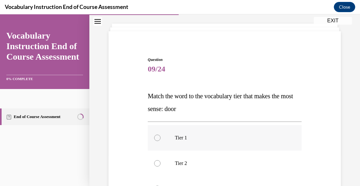
click at [180, 130] on label "Tier 1" at bounding box center [225, 138] width 154 height 26
click at [160, 135] on input "Tier 1" at bounding box center [157, 138] width 6 height 6
radio input "true"
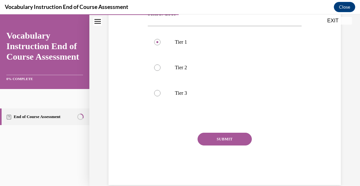
click at [207, 137] on button "SUBMIT" at bounding box center [224, 139] width 54 height 13
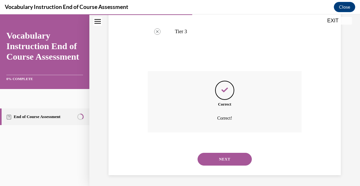
scroll to position [191, 0]
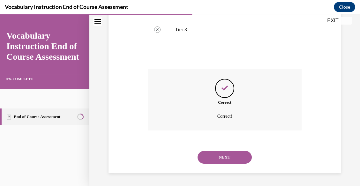
click at [211, 159] on button "NEXT" at bounding box center [224, 157] width 54 height 13
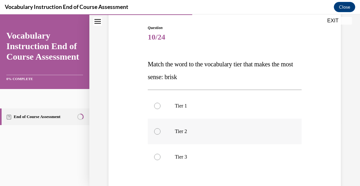
click at [182, 137] on label "Tier 2" at bounding box center [225, 132] width 154 height 26
click at [160, 135] on input "Tier 2" at bounding box center [157, 131] width 6 height 6
radio input "true"
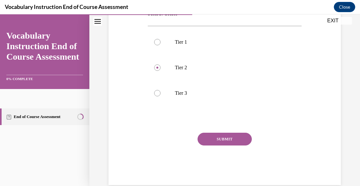
click at [217, 142] on button "SUBMIT" at bounding box center [224, 139] width 54 height 13
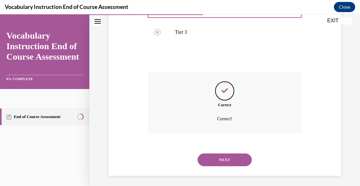
scroll to position [191, 0]
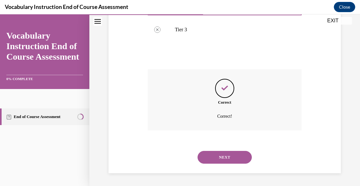
click at [217, 156] on button "NEXT" at bounding box center [224, 157] width 54 height 13
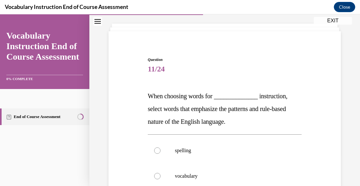
scroll to position [64, 0]
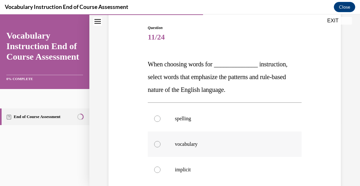
click at [215, 150] on label "vocabulary" at bounding box center [225, 144] width 154 height 26
click at [160, 147] on input "vocabulary" at bounding box center [157, 144] width 6 height 6
radio input "true"
click at [179, 119] on p "spelling" at bounding box center [230, 118] width 111 height 6
click at [160, 119] on input "spelling" at bounding box center [157, 118] width 6 height 6
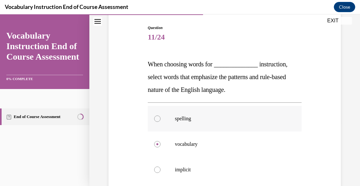
radio input "true"
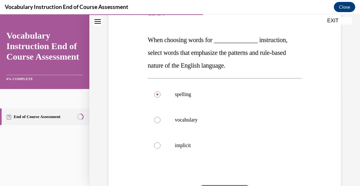
scroll to position [96, 0]
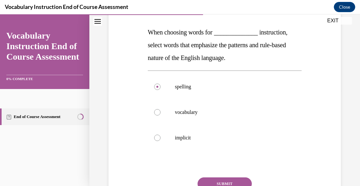
click at [211, 180] on button "SUBMIT" at bounding box center [224, 183] width 54 height 13
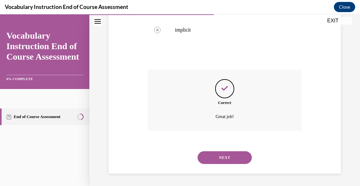
scroll to position [204, 0]
click at [231, 158] on button "NEXT" at bounding box center [224, 157] width 54 height 13
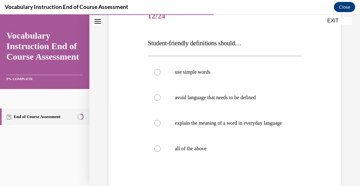
scroll to position [128, 0]
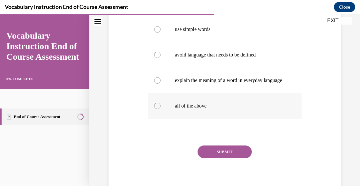
click at [189, 109] on p "all of the above" at bounding box center [230, 106] width 111 height 6
click at [160, 109] on input "all of the above" at bounding box center [157, 106] width 6 height 6
radio input "true"
click at [221, 158] on button "SUBMIT" at bounding box center [224, 151] width 54 height 13
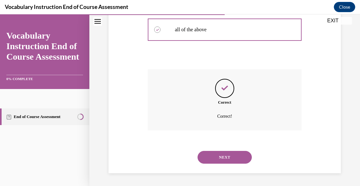
scroll to position [210, 0]
click at [221, 159] on button "NEXT" at bounding box center [224, 157] width 54 height 13
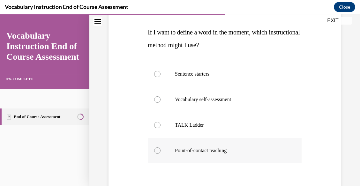
click at [217, 149] on p "Point-of-contact teaching" at bounding box center [230, 150] width 111 height 6
click at [160, 149] on input "Point-of-contact teaching" at bounding box center [157, 150] width 6 height 6
radio input "true"
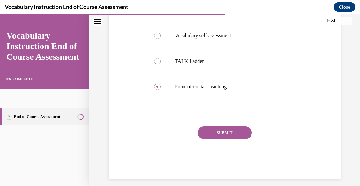
click at [216, 134] on button "SUBMIT" at bounding box center [224, 132] width 54 height 13
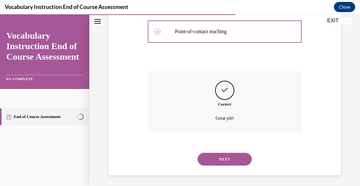
scroll to position [216, 0]
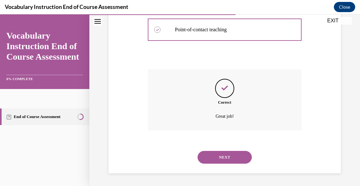
click at [224, 157] on button "NEXT" at bounding box center [224, 157] width 54 height 13
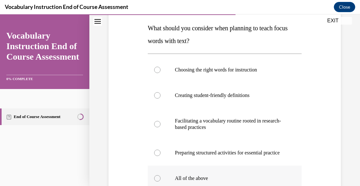
scroll to position [128, 0]
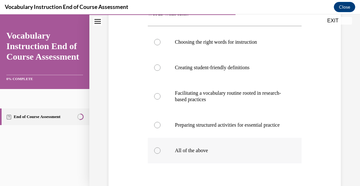
click at [204, 154] on p "All of the above" at bounding box center [230, 150] width 111 height 6
click at [160, 154] on input "All of the above" at bounding box center [157, 150] width 6 height 6
radio input "true"
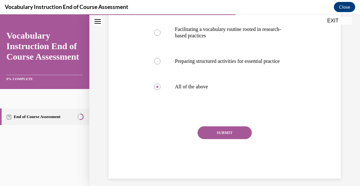
click at [216, 134] on button "SUBMIT" at bounding box center [224, 132] width 54 height 13
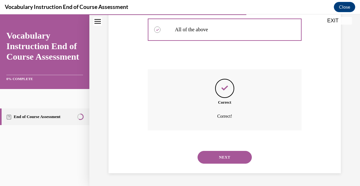
scroll to position [255, 0]
click at [214, 157] on button "NEXT" at bounding box center [224, 157] width 54 height 13
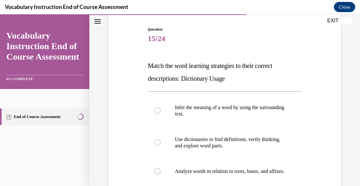
scroll to position [64, 0]
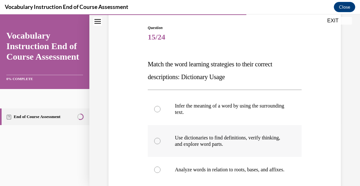
click at [217, 146] on p "Use dictionaries to find definitions, verify thinking, and explore word parts." at bounding box center [230, 141] width 111 height 13
click at [160, 144] on input "Use dictionaries to find definitions, verify thinking, and explore word parts." at bounding box center [157, 141] width 6 height 6
radio input "true"
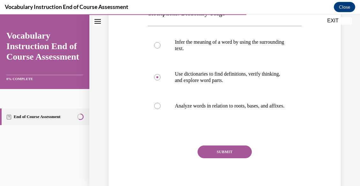
click at [215, 158] on button "SUBMIT" at bounding box center [224, 151] width 54 height 13
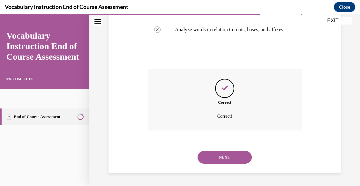
scroll to position [210, 0]
click at [215, 158] on button "NEXT" at bounding box center [224, 157] width 54 height 13
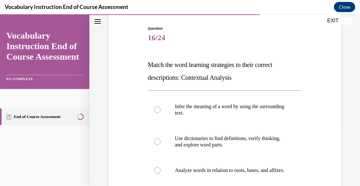
scroll to position [64, 0]
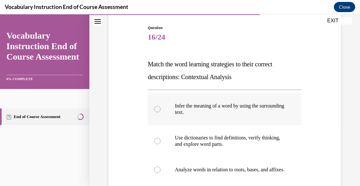
click at [211, 109] on p "Infer the meaning of a word by using the surrounding text." at bounding box center [230, 109] width 111 height 13
click at [160, 109] on input "Infer the meaning of a word by using the surrounding text." at bounding box center [157, 109] width 6 height 6
radio input "true"
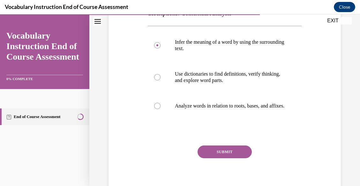
click at [222, 158] on button "SUBMIT" at bounding box center [224, 151] width 54 height 13
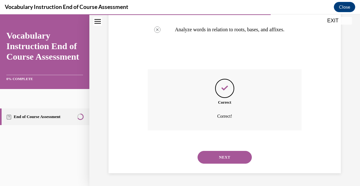
scroll to position [210, 0]
click at [222, 160] on button "NEXT" at bounding box center [224, 157] width 54 height 13
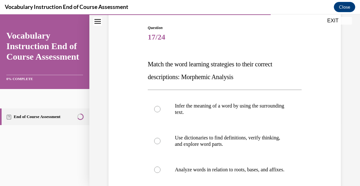
scroll to position [96, 0]
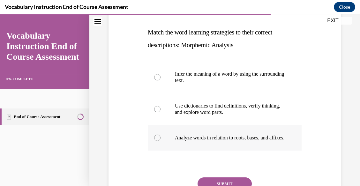
click at [221, 141] on p "Analyze words in relation to roots, bases, and affixes." at bounding box center [230, 138] width 111 height 6
click at [160, 141] on input "Analyze words in relation to roots, bases, and affixes." at bounding box center [157, 138] width 6 height 6
radio input "true"
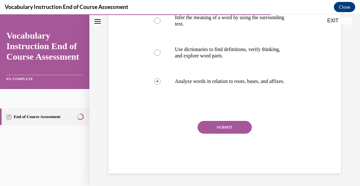
click at [213, 123] on button "SUBMIT" at bounding box center [224, 127] width 54 height 13
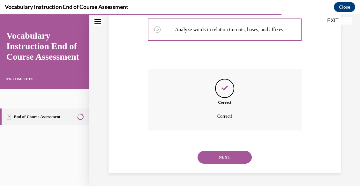
scroll to position [210, 0]
click at [209, 157] on button "NEXT" at bounding box center [224, 157] width 54 height 13
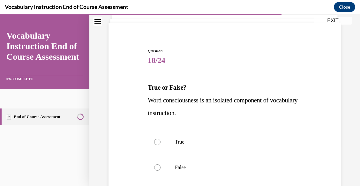
scroll to position [64, 0]
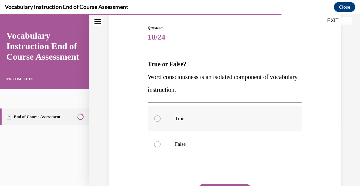
click at [162, 118] on label "True" at bounding box center [225, 119] width 154 height 26
click at [160, 118] on input "True" at bounding box center [157, 118] width 6 height 6
radio input "true"
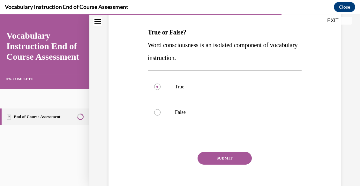
click at [210, 159] on button "SUBMIT" at bounding box center [224, 158] width 54 height 13
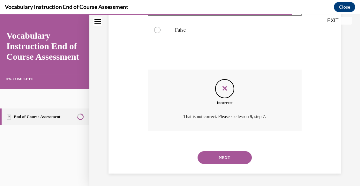
scroll to position [178, 0]
click at [210, 154] on button "NEXT" at bounding box center [224, 157] width 54 height 13
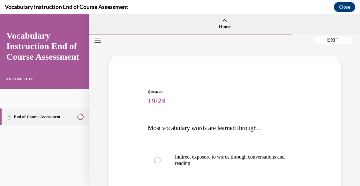
scroll to position [96, 0]
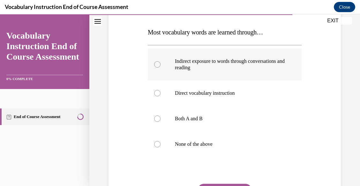
click at [161, 61] on label "Indirect exposure to words through conversations and reading" at bounding box center [225, 64] width 154 height 32
click at [160, 61] on input "Indirect exposure to words through conversations and reading" at bounding box center [157, 64] width 6 height 6
radio input "true"
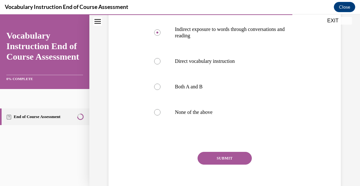
click at [217, 157] on button "SUBMIT" at bounding box center [224, 158] width 54 height 13
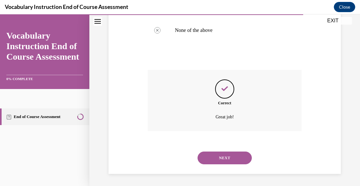
scroll to position [210, 0]
click at [217, 157] on button "NEXT" at bounding box center [224, 157] width 54 height 13
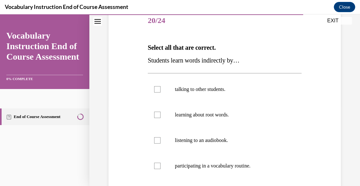
scroll to position [96, 0]
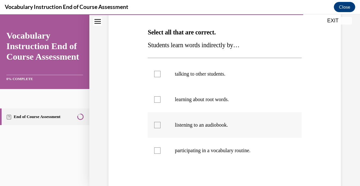
click at [153, 125] on label "listening to an audiobook." at bounding box center [225, 125] width 154 height 26
click at [154, 125] on input "listening to an audiobook." at bounding box center [157, 125] width 6 height 6
checkbox input "true"
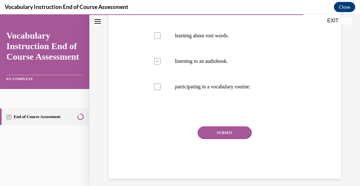
click at [215, 129] on button "SUBMIT" at bounding box center [224, 132] width 54 height 13
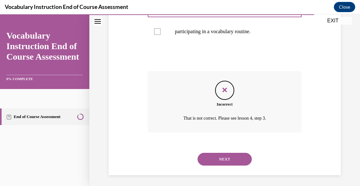
scroll to position [216, 0]
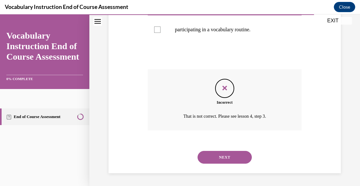
click at [220, 164] on div "NEXT" at bounding box center [225, 157] width 154 height 26
click at [222, 158] on button "NEXT" at bounding box center [224, 157] width 54 height 13
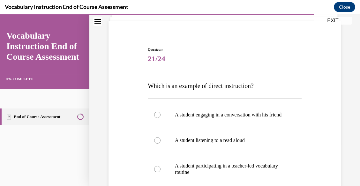
scroll to position [64, 0]
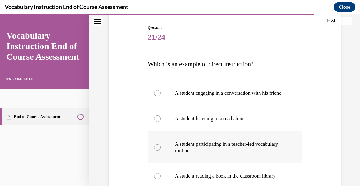
click at [202, 152] on p "A student participating in a teacher-led vocabulary routine" at bounding box center [230, 147] width 111 height 13
click at [160, 150] on input "A student participating in a teacher-led vocabulary routine" at bounding box center [157, 147] width 6 height 6
radio input "true"
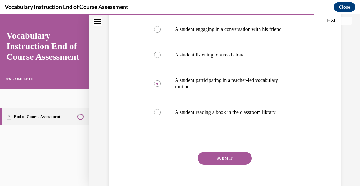
click at [220, 165] on button "SUBMIT" at bounding box center [224, 158] width 54 height 13
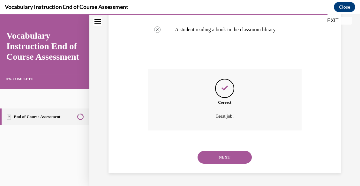
scroll to position [223, 0]
click at [222, 153] on button "NEXT" at bounding box center [224, 157] width 54 height 13
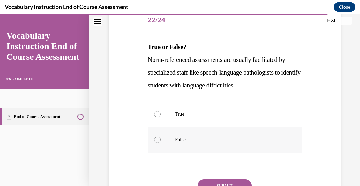
scroll to position [96, 0]
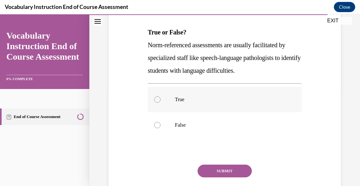
click at [155, 99] on div at bounding box center [157, 99] width 6 height 6
click at [155, 99] on input "True" at bounding box center [157, 99] width 6 height 6
radio input "true"
click at [221, 167] on button "SUBMIT" at bounding box center [224, 171] width 54 height 13
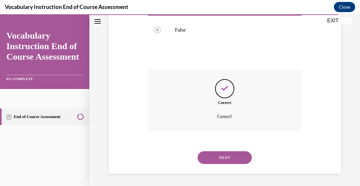
scroll to position [191, 0]
click at [221, 156] on button "NEXT" at bounding box center [224, 157] width 54 height 13
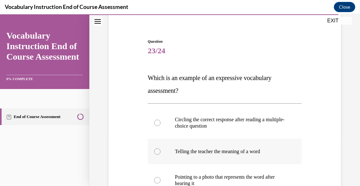
scroll to position [96, 0]
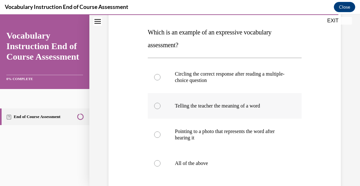
click at [159, 108] on label "Telling the teacher the meaning of a word" at bounding box center [225, 106] width 154 height 26
click at [159, 108] on input "Telling the teacher the meaning of a word" at bounding box center [157, 106] width 6 height 6
radio input "true"
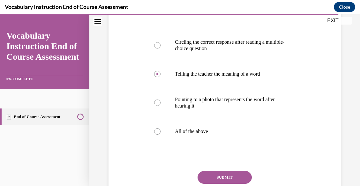
click at [223, 177] on button "SUBMIT" at bounding box center [224, 177] width 54 height 13
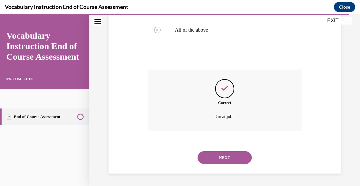
scroll to position [229, 0]
click at [228, 156] on button "NEXT" at bounding box center [224, 157] width 54 height 13
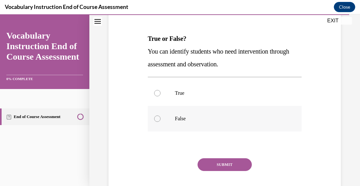
scroll to position [96, 0]
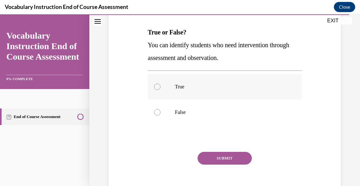
click at [156, 90] on div at bounding box center [157, 87] width 6 height 6
click at [156, 90] on input "True" at bounding box center [157, 87] width 6 height 6
radio input "true"
click at [213, 158] on button "SUBMIT" at bounding box center [224, 158] width 54 height 13
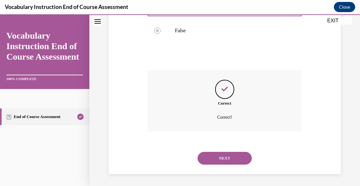
scroll to position [178, 0]
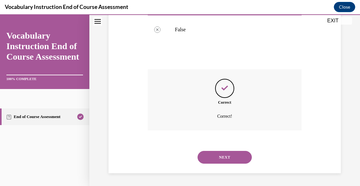
click at [215, 157] on button "NEXT" at bounding box center [224, 157] width 54 height 13
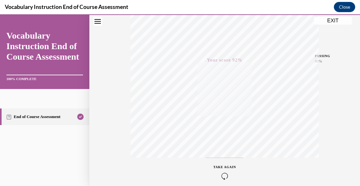
scroll to position [155, 0]
click at [328, 18] on button "EXIT" at bounding box center [332, 21] width 38 height 8
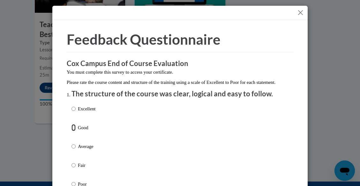
click at [71, 131] on input "Good" at bounding box center [73, 127] width 4 height 7
radio input "true"
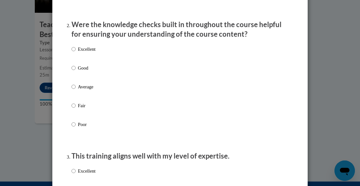
scroll to position [191, 0]
click at [71, 71] on input "Good" at bounding box center [73, 67] width 4 height 7
radio input "true"
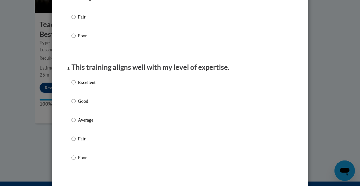
scroll to position [287, 0]
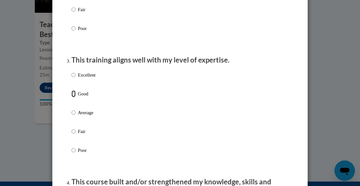
click at [71, 97] on input "Good" at bounding box center [73, 93] width 4 height 7
radio input "true"
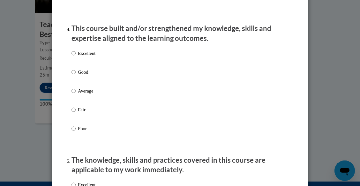
scroll to position [446, 0]
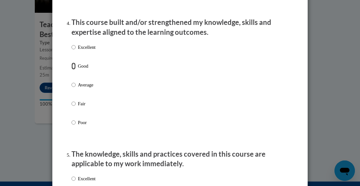
click at [71, 70] on input "Good" at bounding box center [73, 65] width 4 height 7
radio input "true"
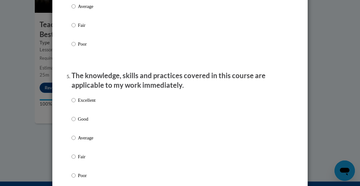
scroll to position [542, 0]
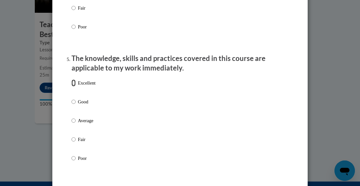
click at [71, 86] on input "Excellent" at bounding box center [73, 82] width 4 height 7
radio input "true"
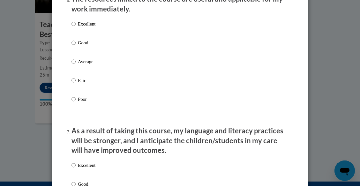
scroll to position [733, 0]
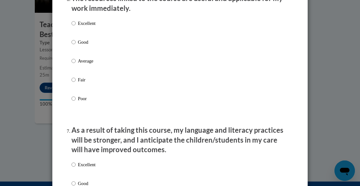
click at [71, 64] on input "Average" at bounding box center [73, 60] width 4 height 7
radio input "true"
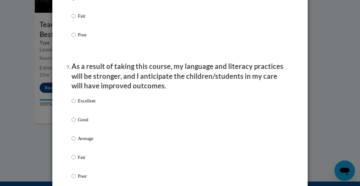
scroll to position [861, 0]
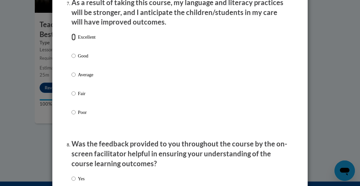
click at [71, 40] on input "Excellent" at bounding box center [73, 36] width 4 height 7
radio input "true"
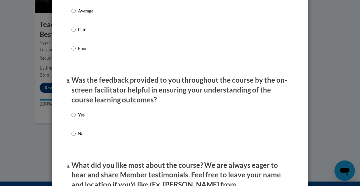
scroll to position [988, 0]
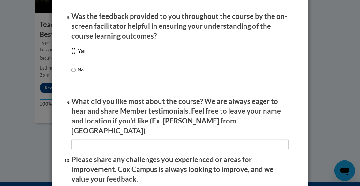
click at [71, 55] on input "Yes" at bounding box center [73, 51] width 4 height 7
radio input "true"
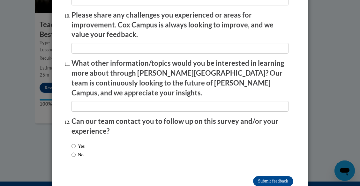
scroll to position [1140, 0]
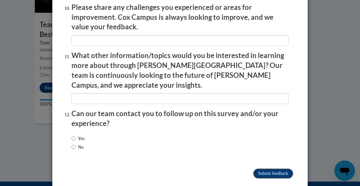
click at [271, 168] on input "Submit feedback" at bounding box center [273, 173] width 40 height 10
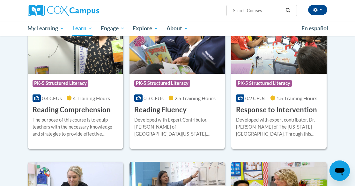
scroll to position [542, 0]
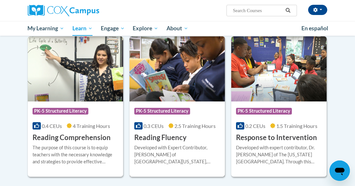
click at [168, 62] on img at bounding box center [176, 68] width 95 height 65
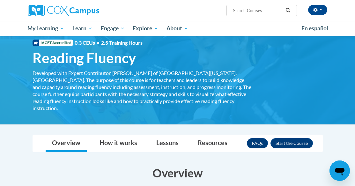
scroll to position [96, 0]
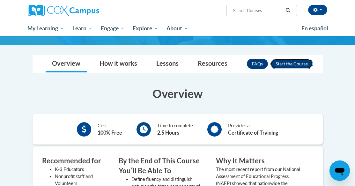
click at [291, 59] on button "Enroll" at bounding box center [291, 64] width 42 height 10
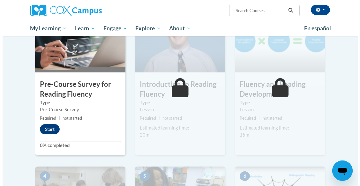
scroll to position [159, 0]
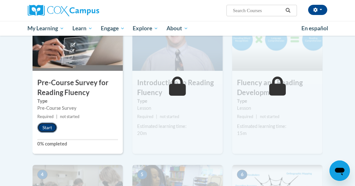
click at [50, 125] on button "Start" at bounding box center [47, 127] width 20 height 10
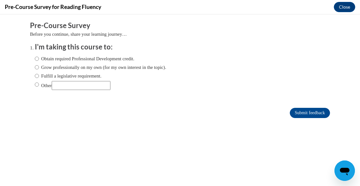
scroll to position [0, 0]
click at [35, 58] on input "Obtain required Professional Development credit." at bounding box center [37, 58] width 4 height 7
radio input "true"
click at [307, 113] on input "Submit feedback" at bounding box center [309, 113] width 40 height 10
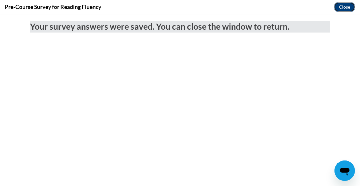
click at [347, 6] on button "Close" at bounding box center [343, 7] width 21 height 10
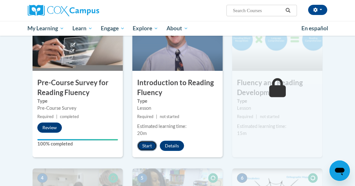
click at [145, 146] on button "Start" at bounding box center [147, 146] width 20 height 10
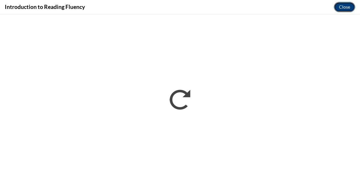
click at [346, 7] on button "Close" at bounding box center [343, 7] width 21 height 10
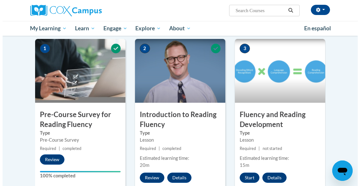
scroll to position [159, 0]
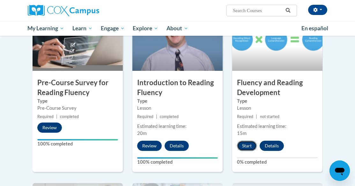
click at [248, 145] on button "Start" at bounding box center [247, 146] width 20 height 10
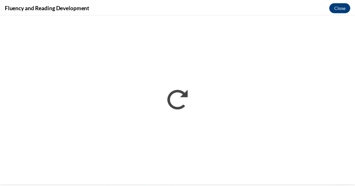
scroll to position [0, 0]
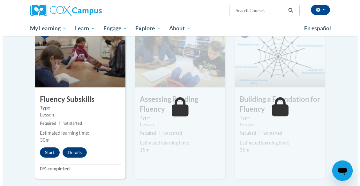
scroll to position [351, 0]
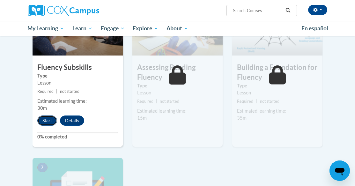
click at [44, 121] on button "Start" at bounding box center [47, 120] width 20 height 10
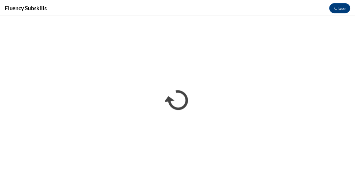
scroll to position [0, 0]
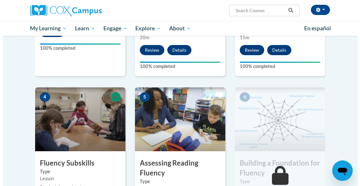
scroll to position [319, 0]
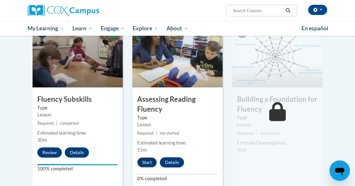
click at [148, 160] on button "Start" at bounding box center [147, 162] width 20 height 10
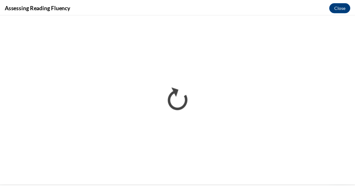
scroll to position [0, 0]
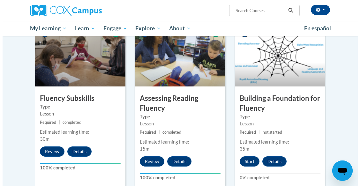
scroll to position [351, 0]
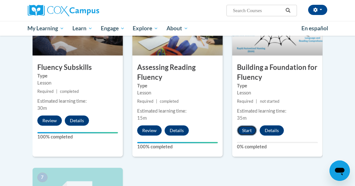
click at [248, 129] on button "Start" at bounding box center [247, 130] width 20 height 10
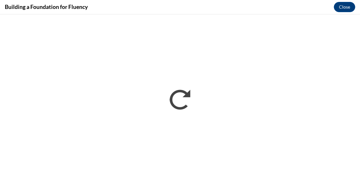
scroll to position [0, 0]
